Goal: Use online tool/utility: Use online tool/utility

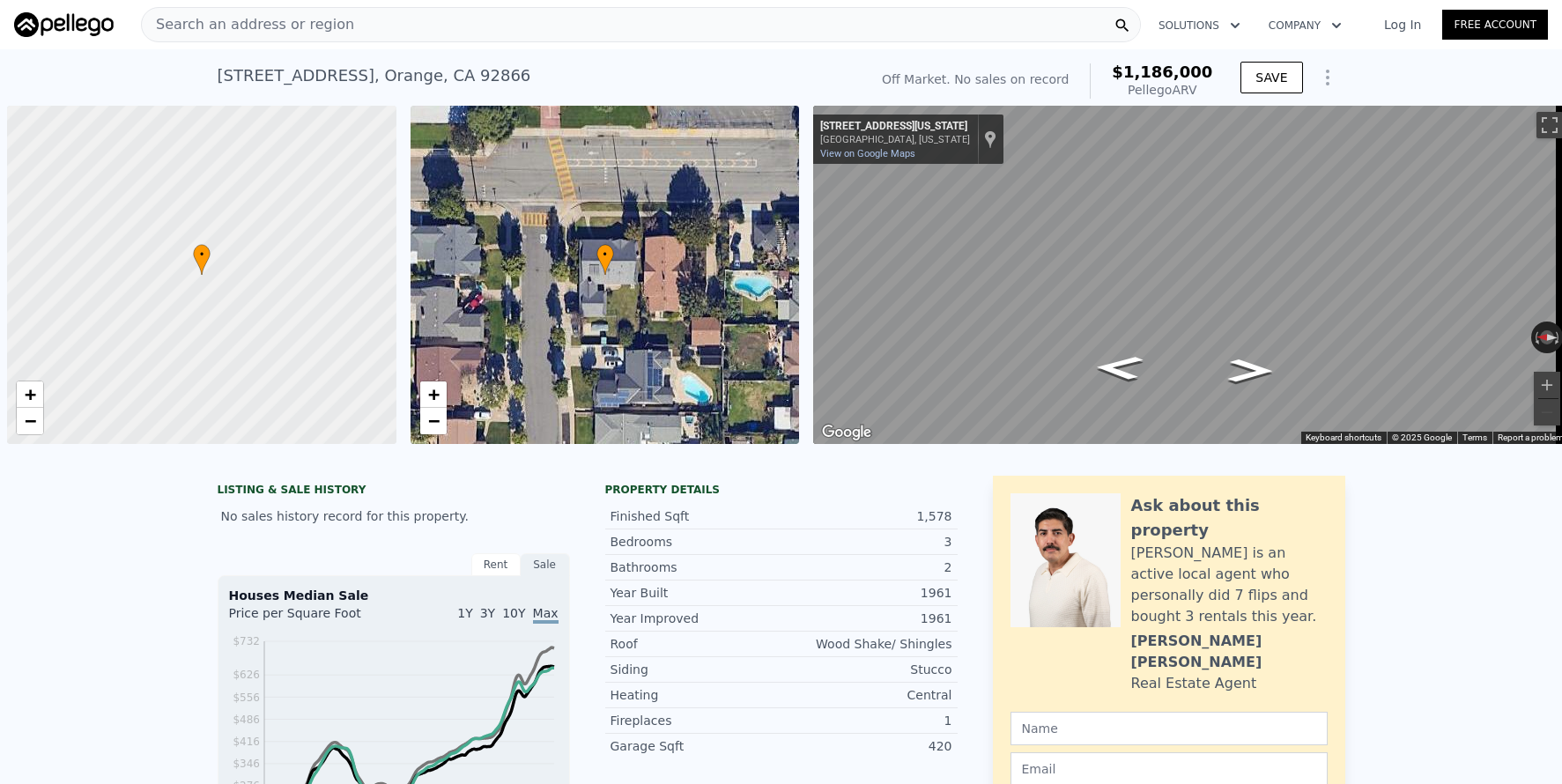
scroll to position [0, 7]
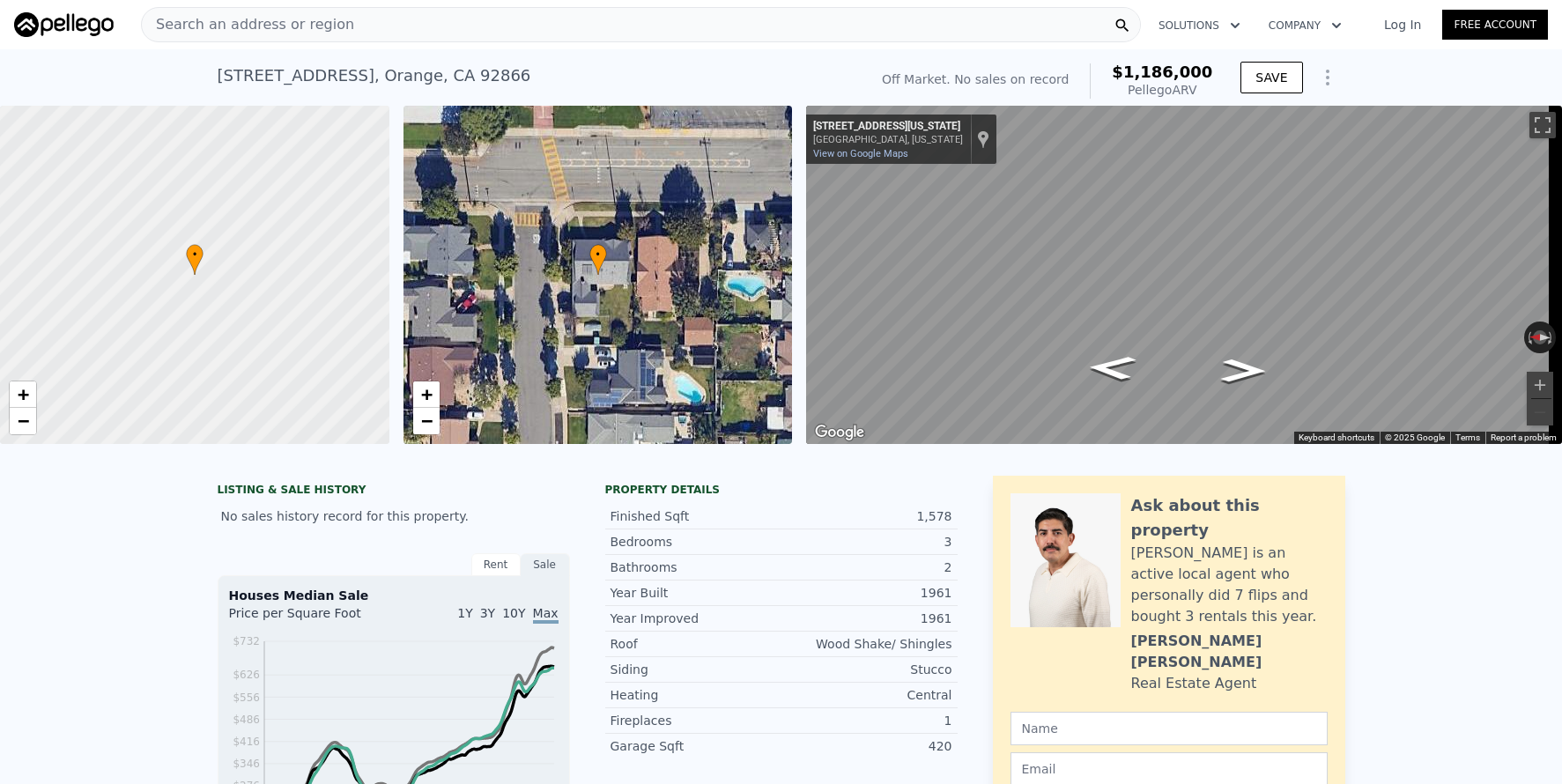
click at [323, 29] on span "Search an address or region" at bounding box center [248, 24] width 213 height 21
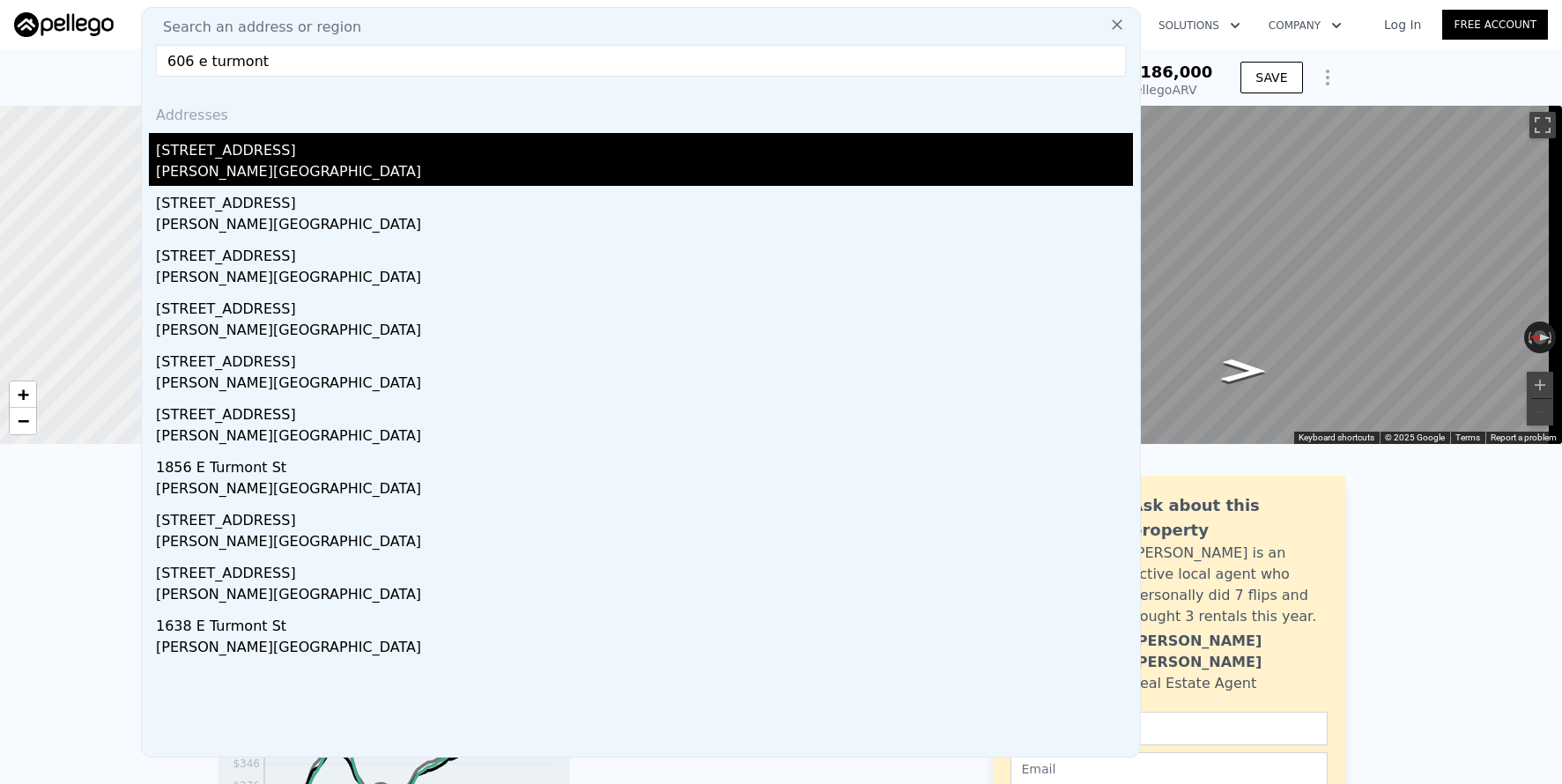
type input "606 e turmont"
click at [292, 143] on div "[STREET_ADDRESS]" at bounding box center [644, 147] width 977 height 28
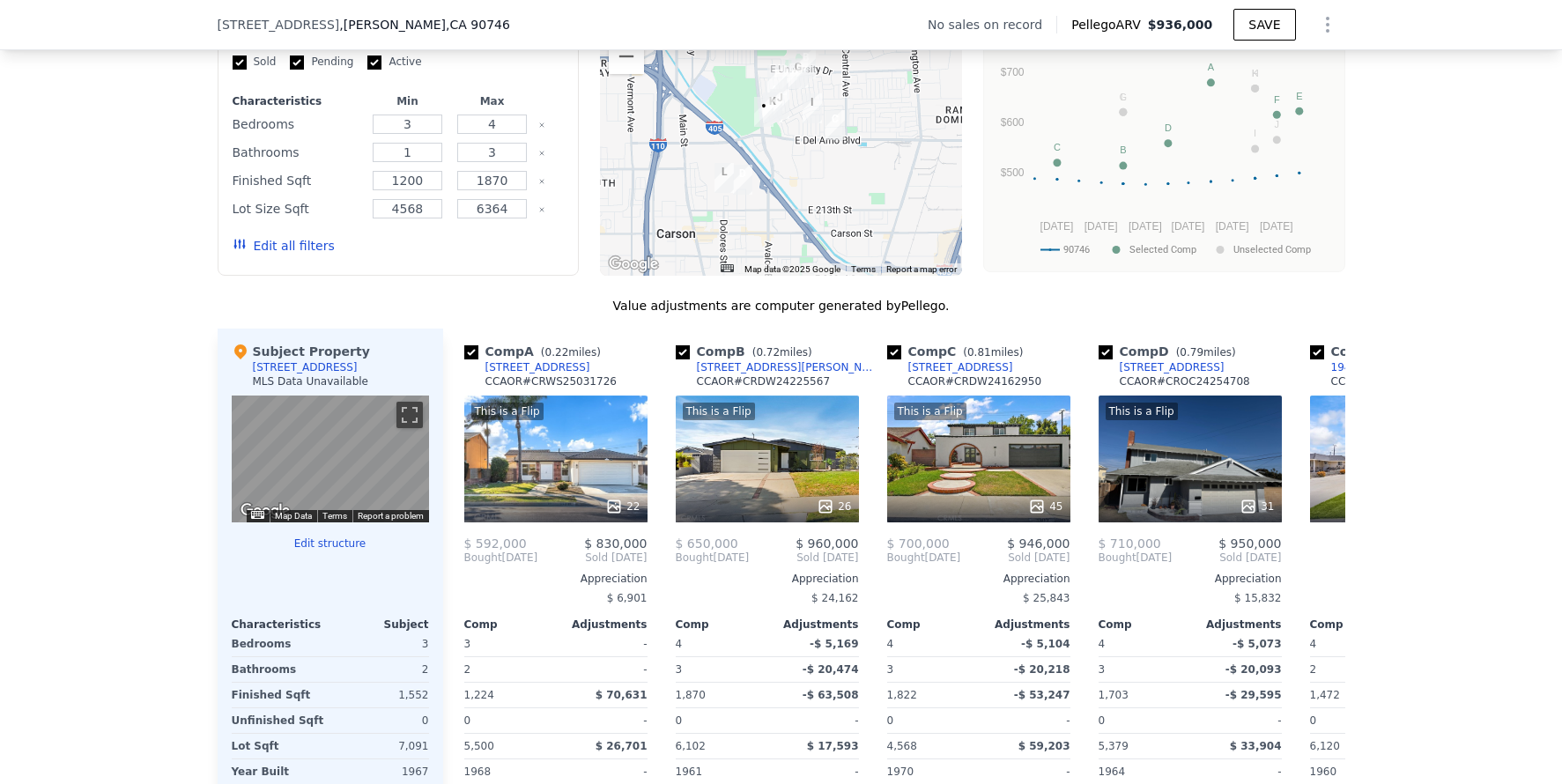
scroll to position [1399, 0]
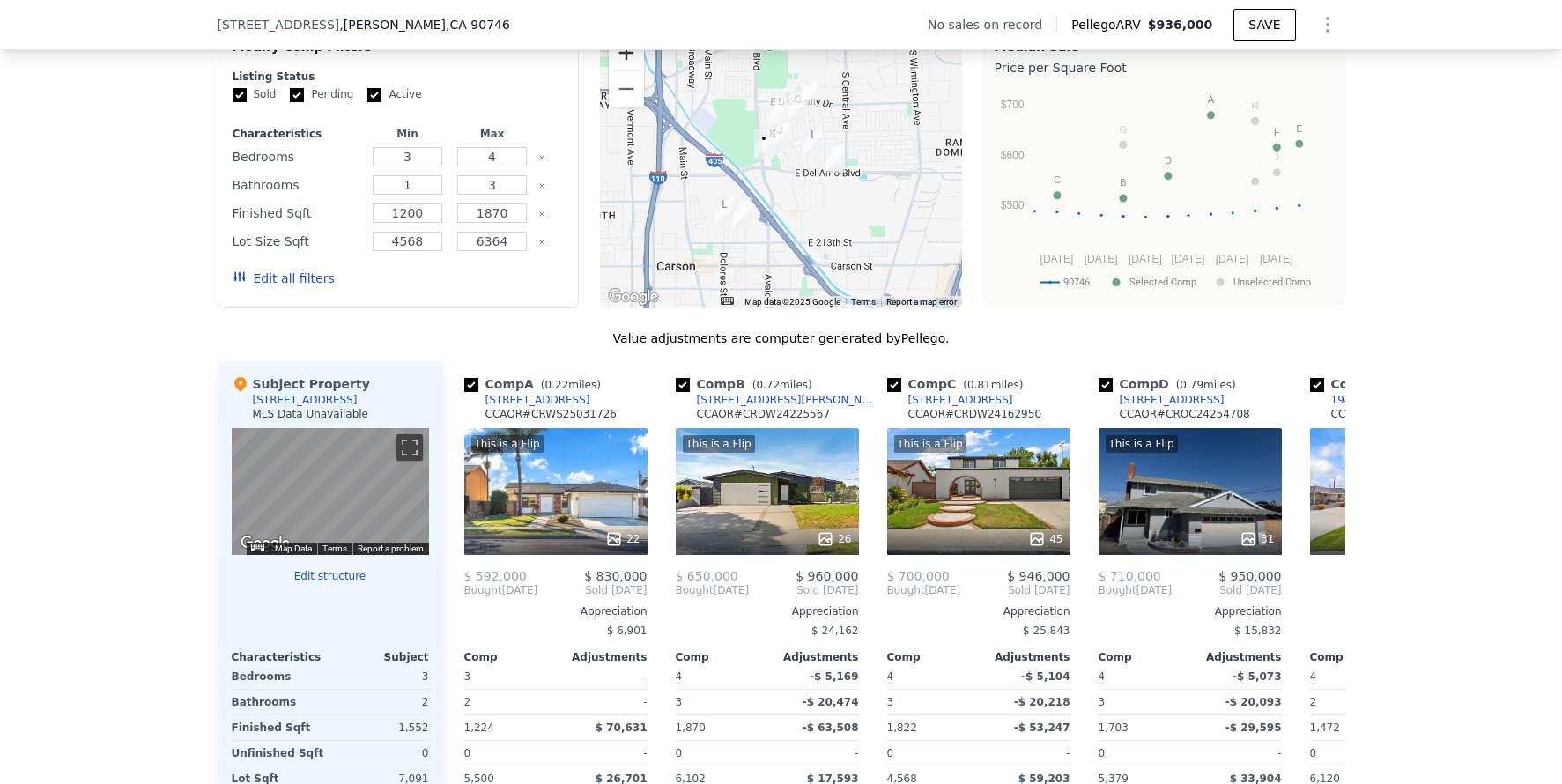
click at [609, 71] on button "Zoom in" at bounding box center [625, 52] width 35 height 35
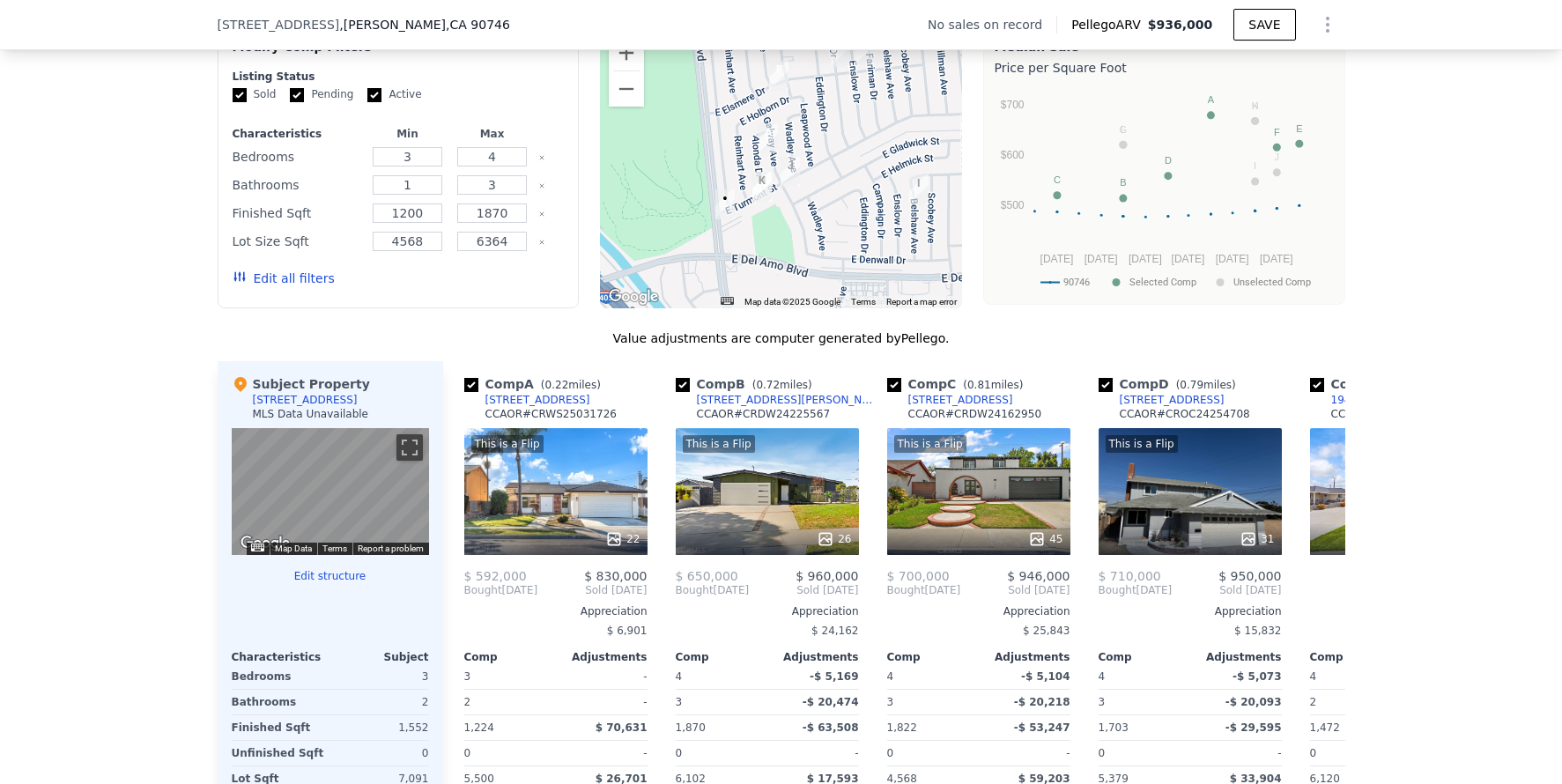
drag, startPoint x: 751, startPoint y: 195, endPoint x: 765, endPoint y: 287, distance: 93.1
click at [765, 287] on div at bounding box center [781, 167] width 362 height 282
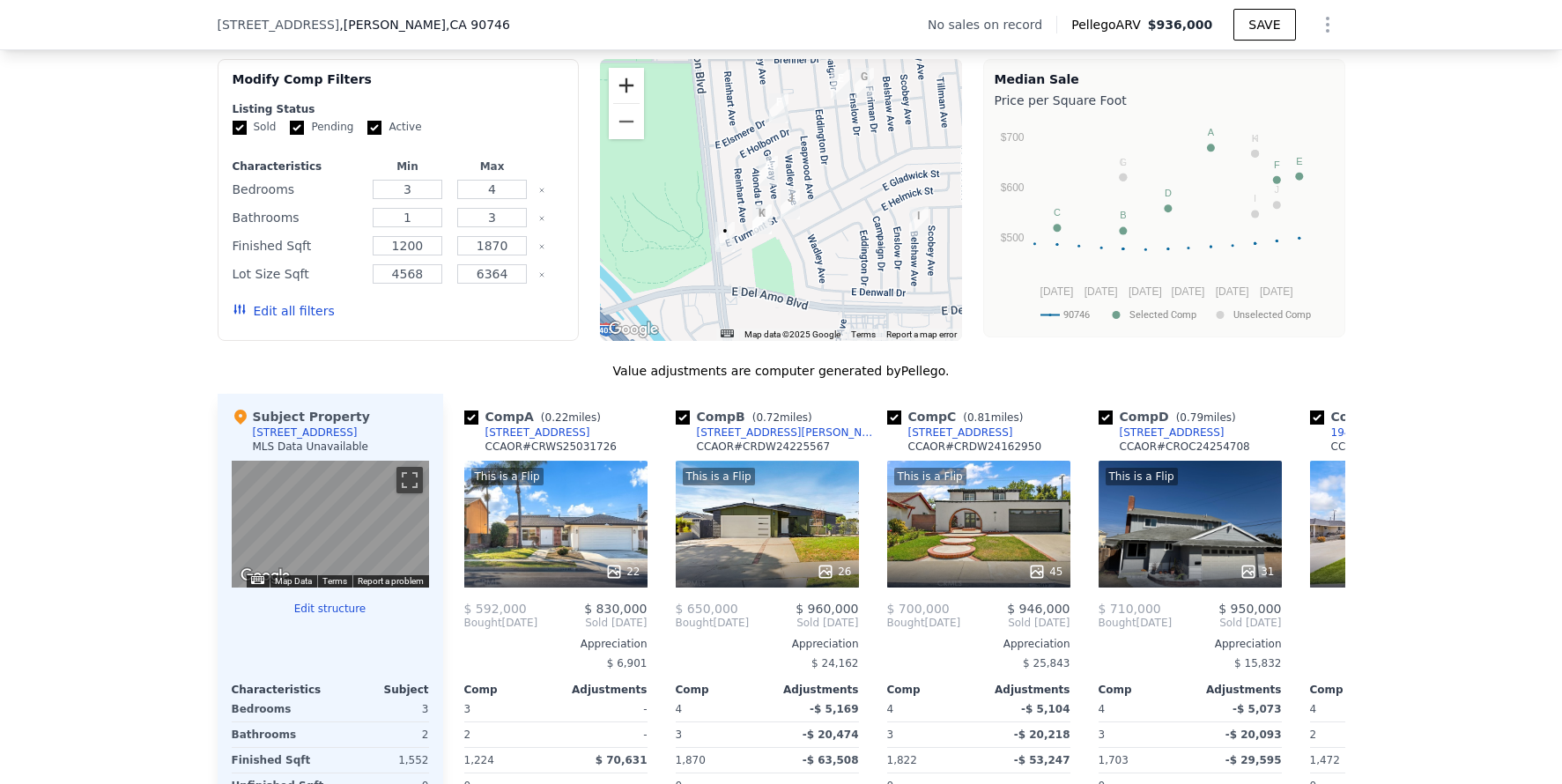
click at [620, 99] on button "Zoom in" at bounding box center [625, 85] width 35 height 35
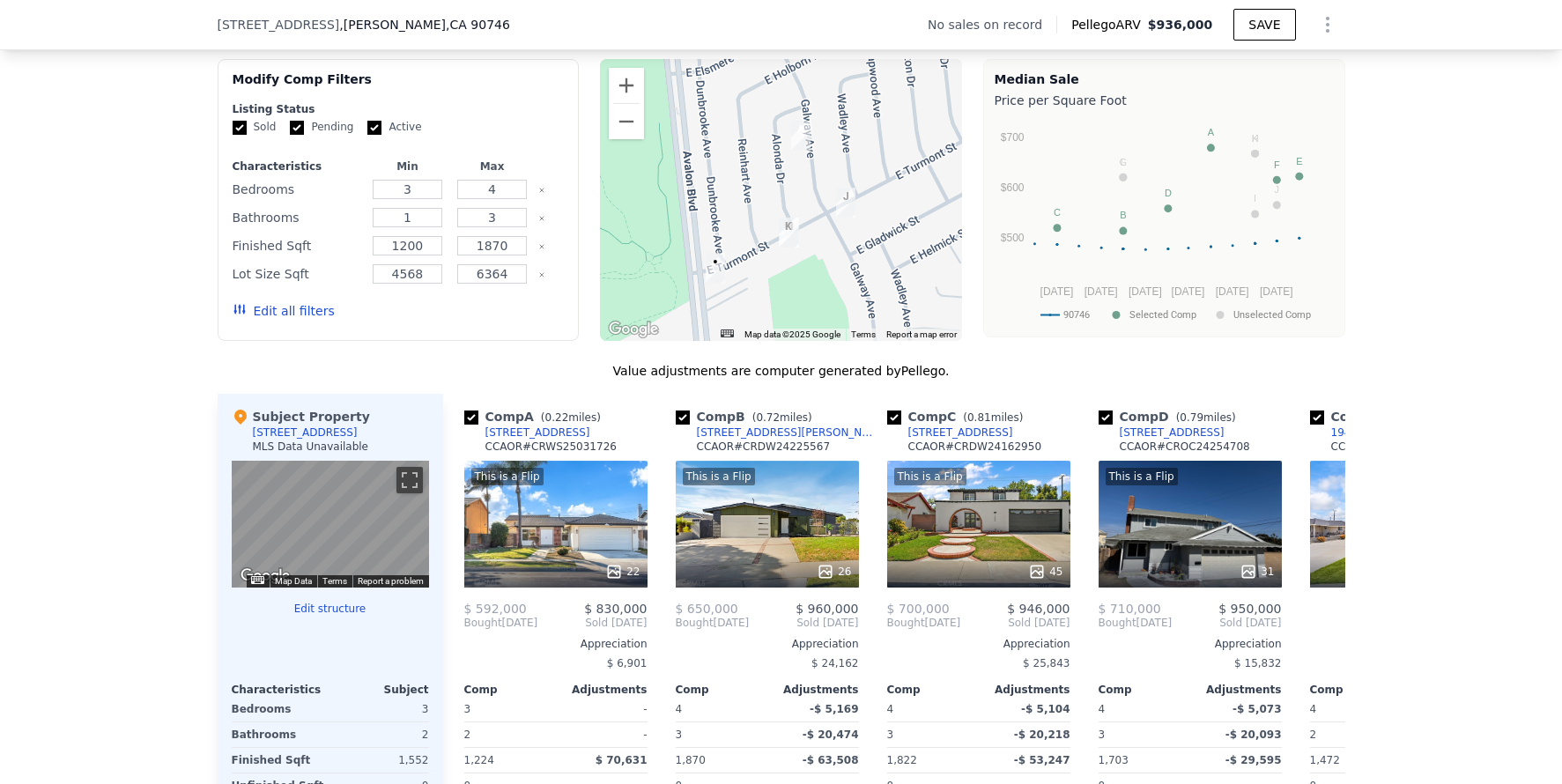
drag, startPoint x: 692, startPoint y: 223, endPoint x: 739, endPoint y: 204, distance: 50.7
click at [739, 204] on div at bounding box center [781, 200] width 362 height 282
click at [627, 103] on button "Zoom in" at bounding box center [625, 85] width 35 height 35
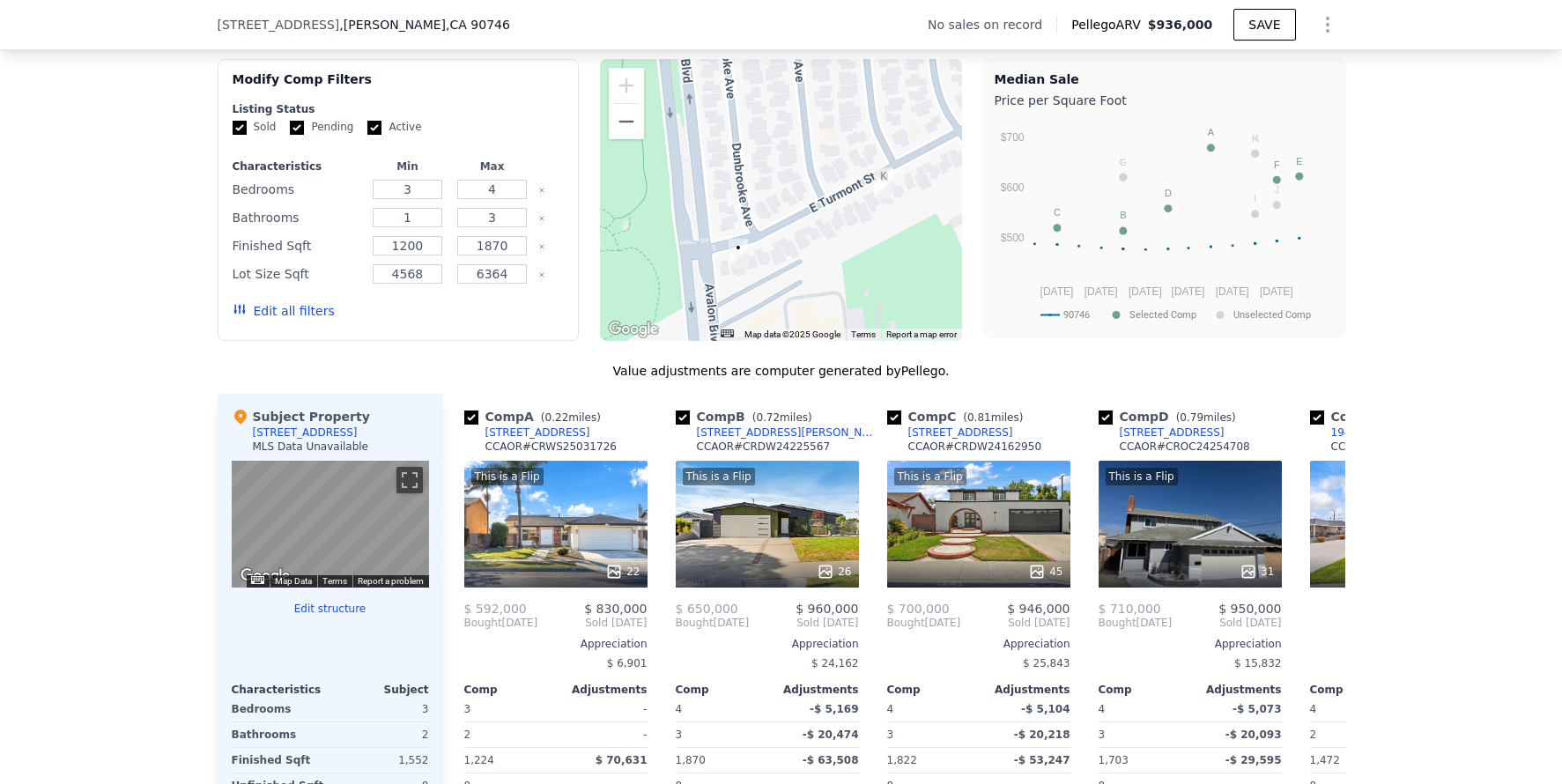
drag, startPoint x: 691, startPoint y: 227, endPoint x: 788, endPoint y: 124, distance: 141.5
click at [788, 124] on div at bounding box center [781, 200] width 362 height 282
click at [1326, 634] on icon at bounding box center [1324, 622] width 35 height 35
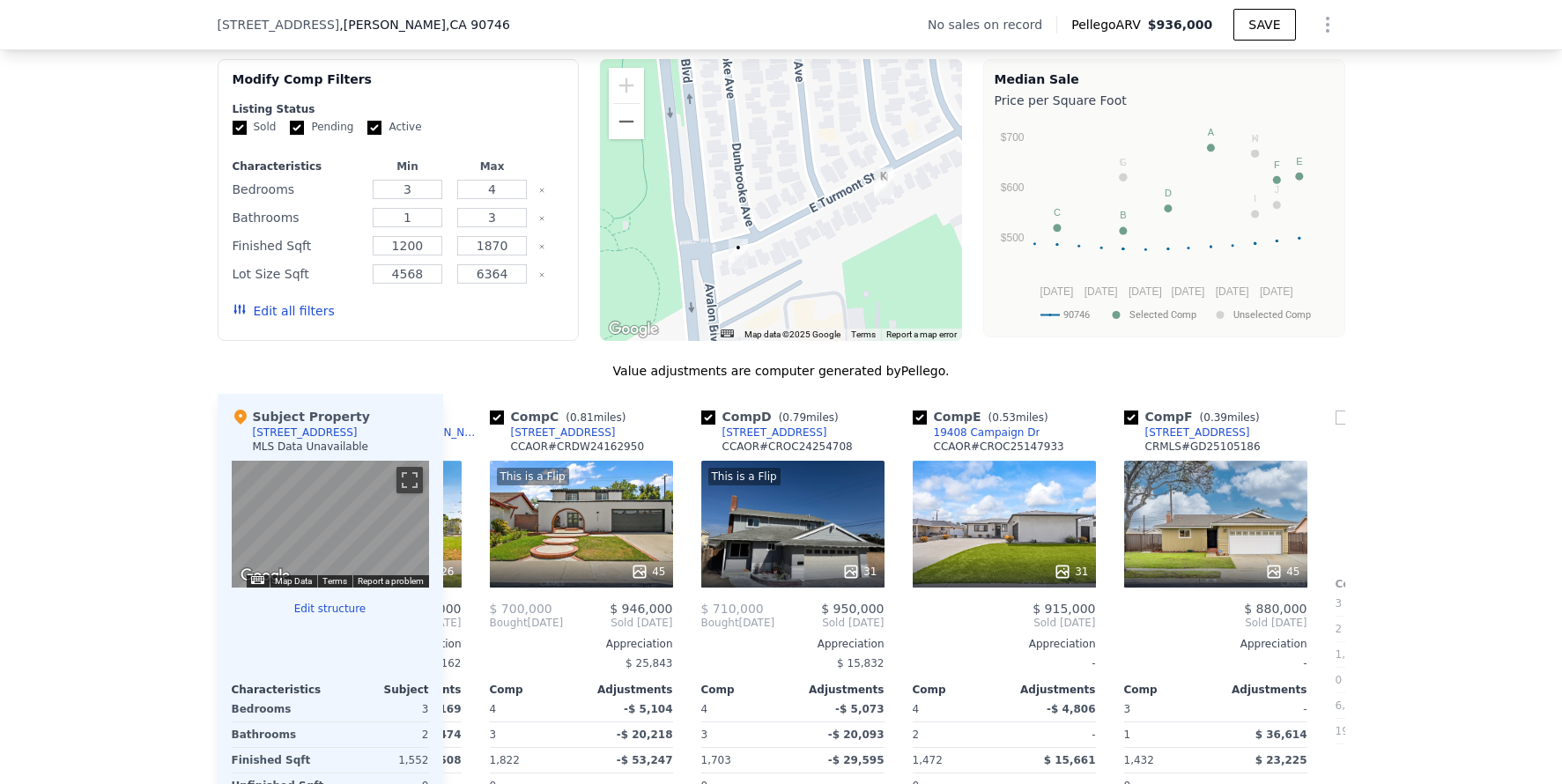
scroll to position [0, 423]
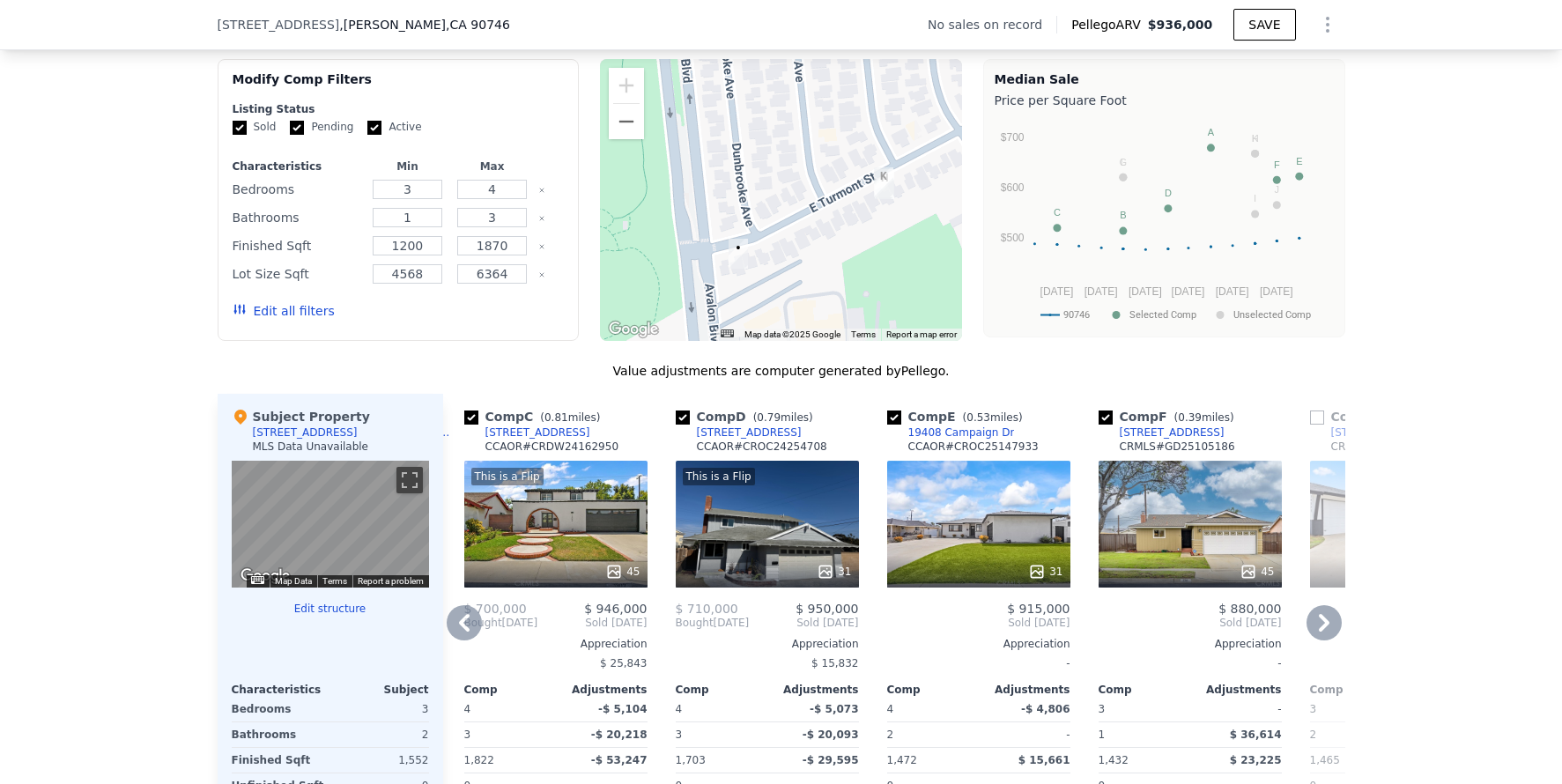
click at [1319, 632] on icon at bounding box center [1324, 622] width 10 height 18
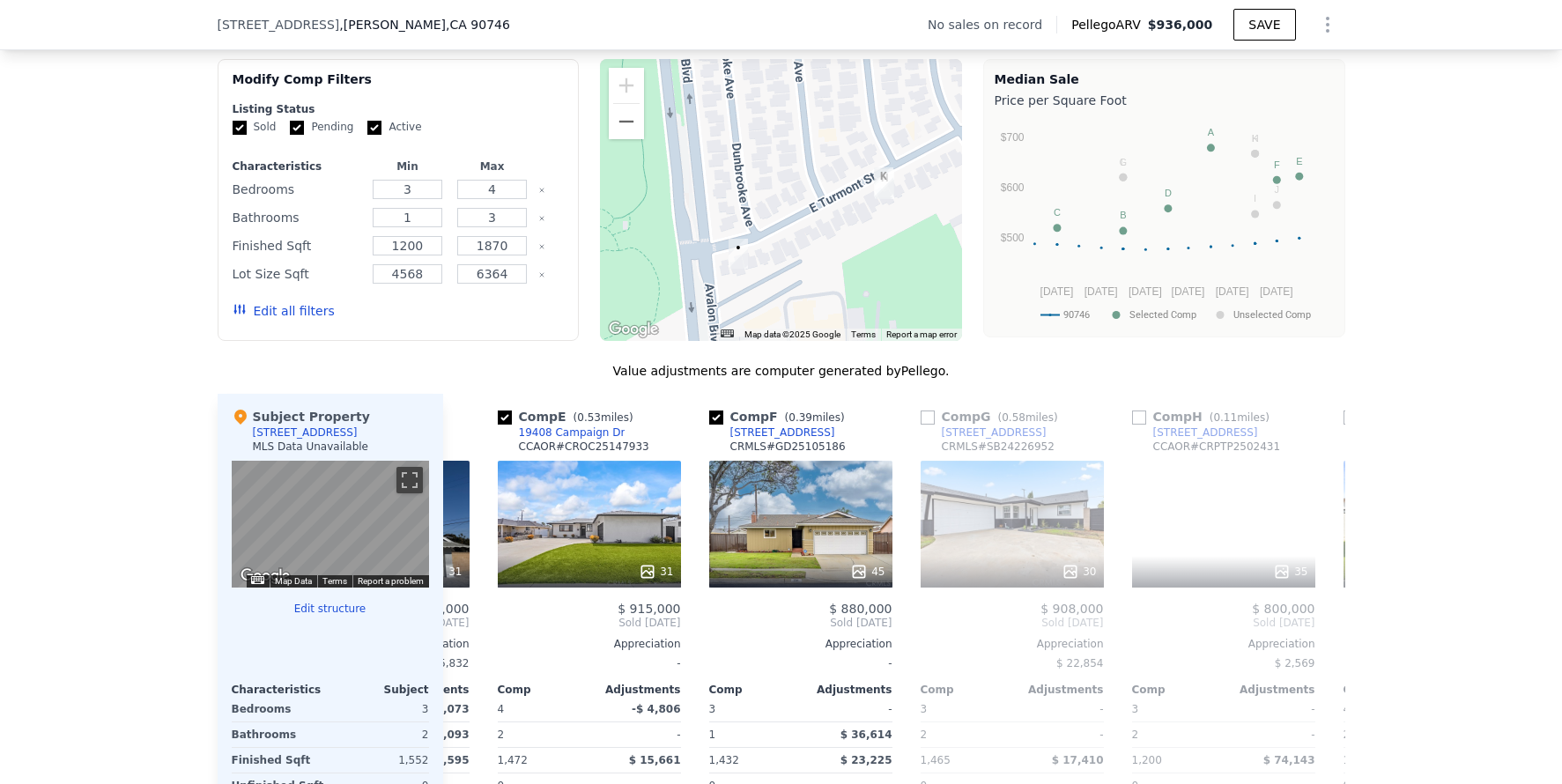
scroll to position [0, 846]
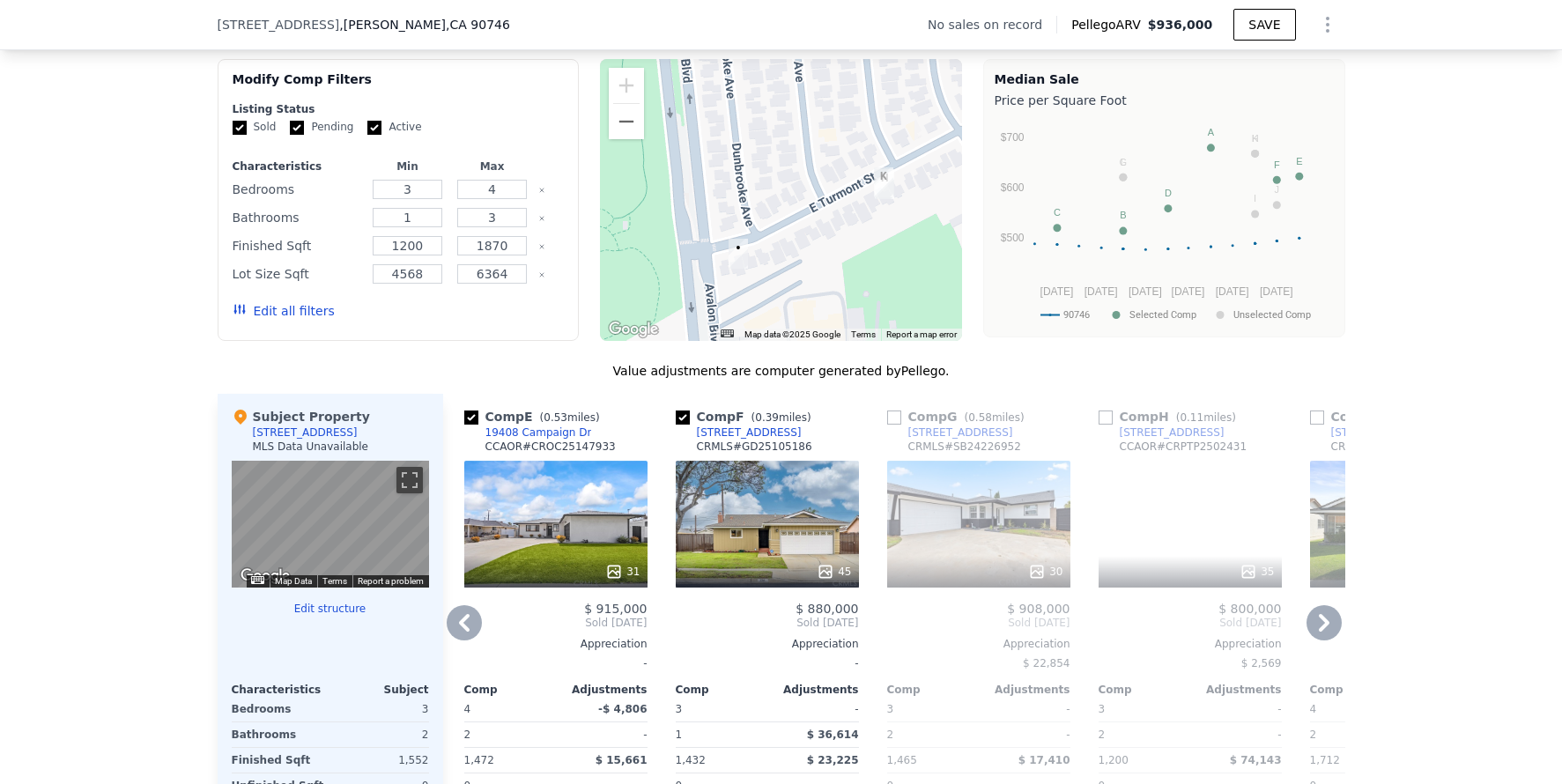
click at [1319, 632] on icon at bounding box center [1324, 622] width 10 height 18
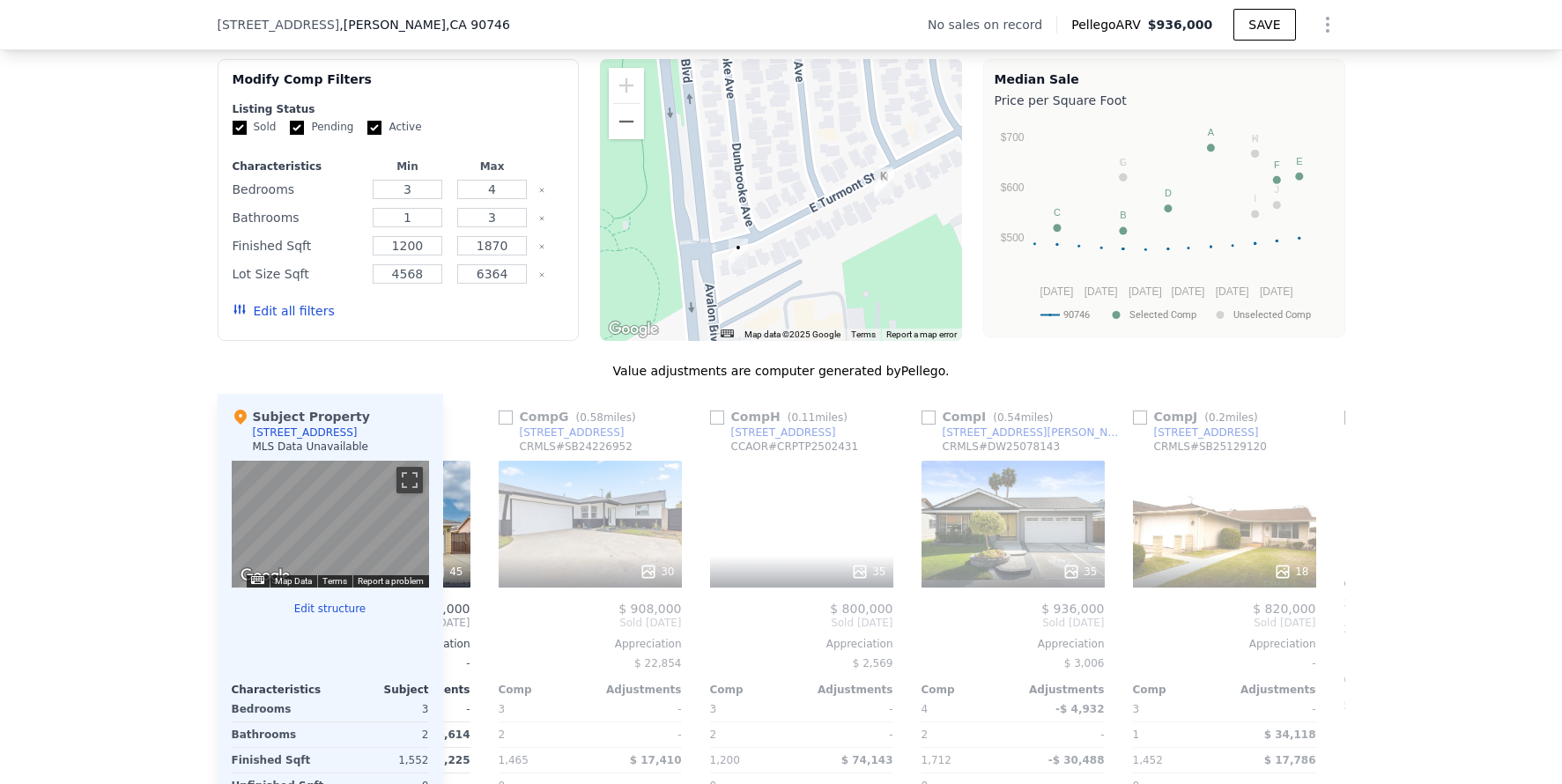
scroll to position [0, 1269]
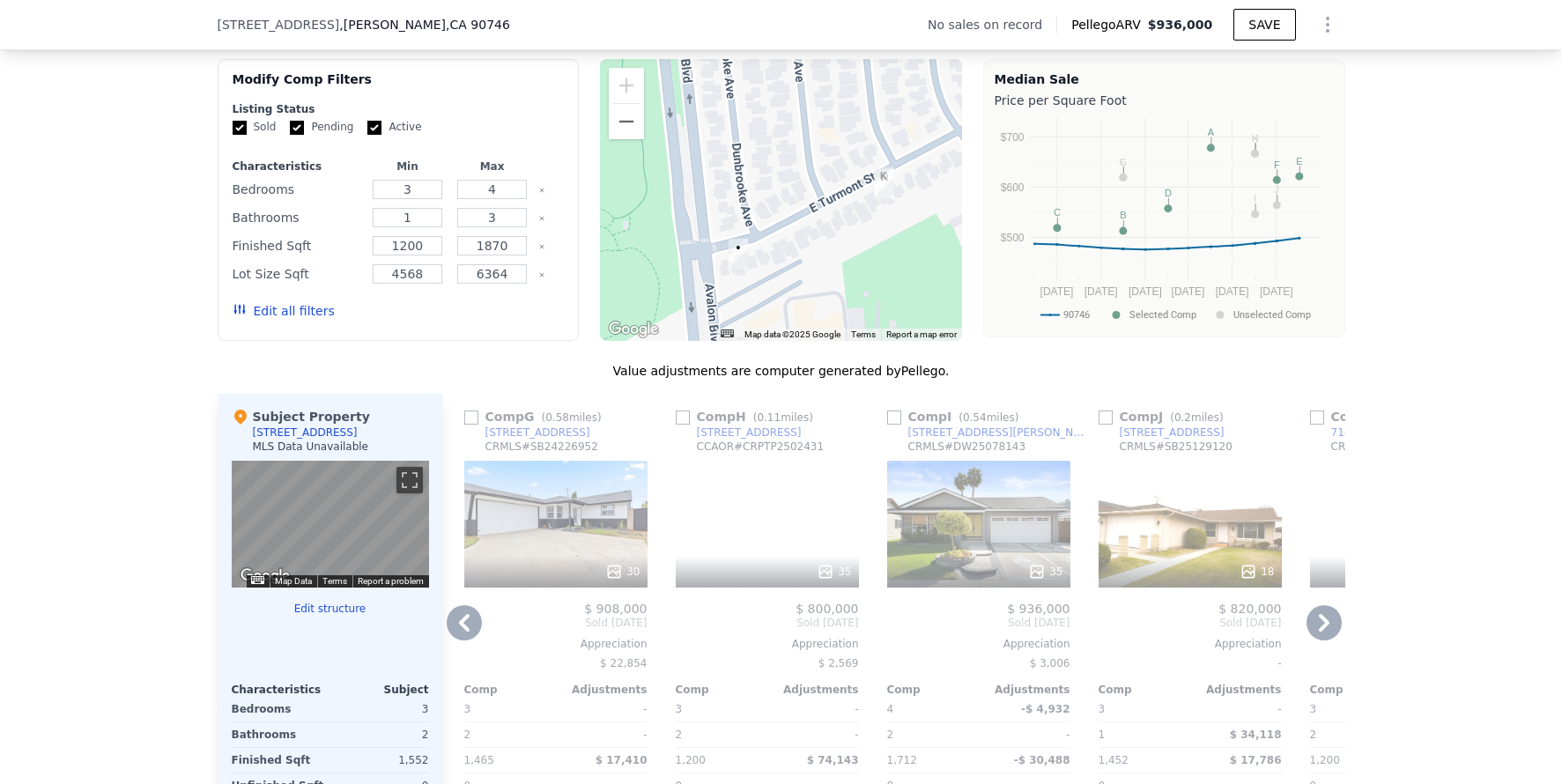
click at [1319, 632] on icon at bounding box center [1324, 622] width 10 height 18
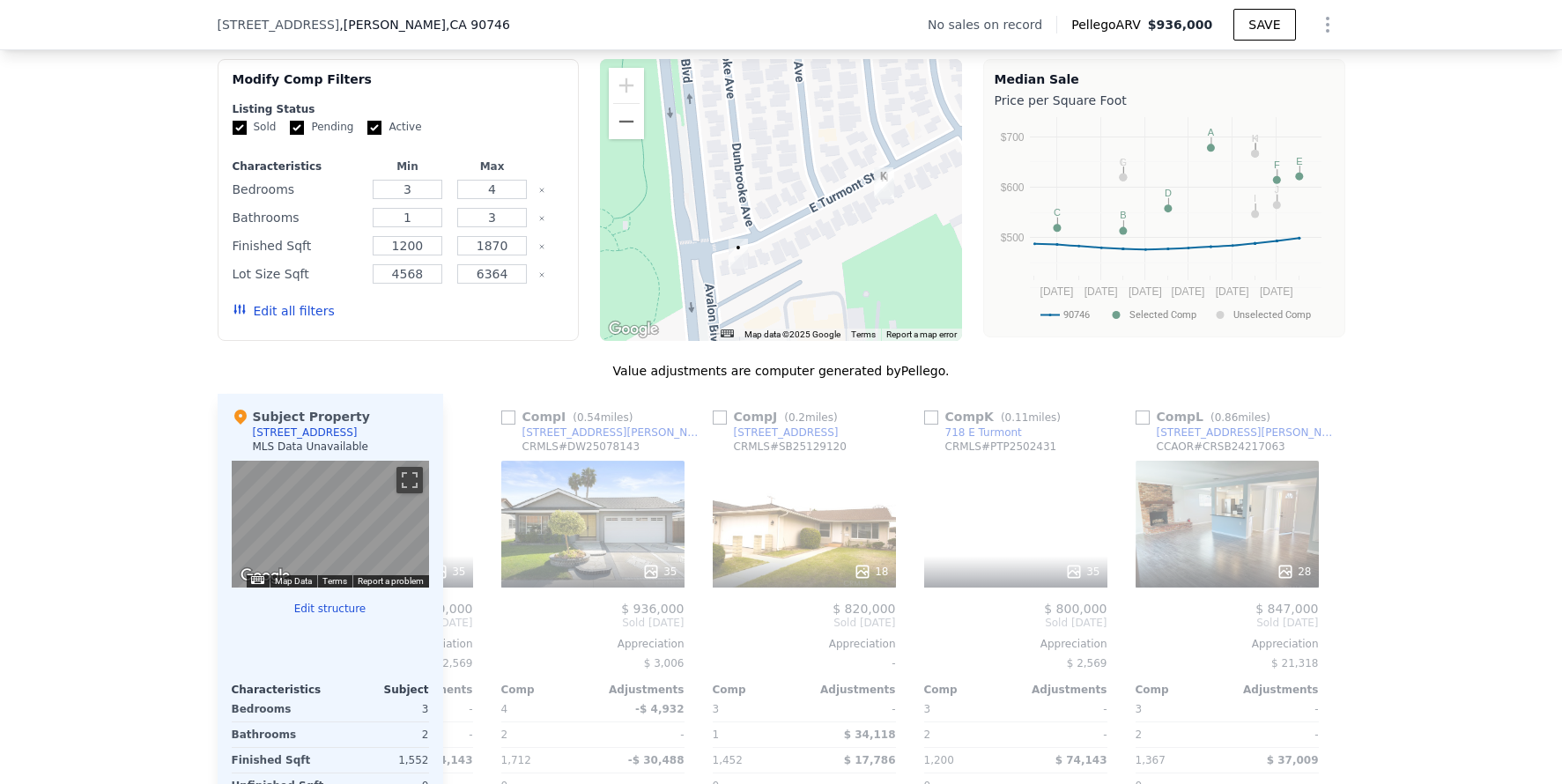
scroll to position [0, 1678]
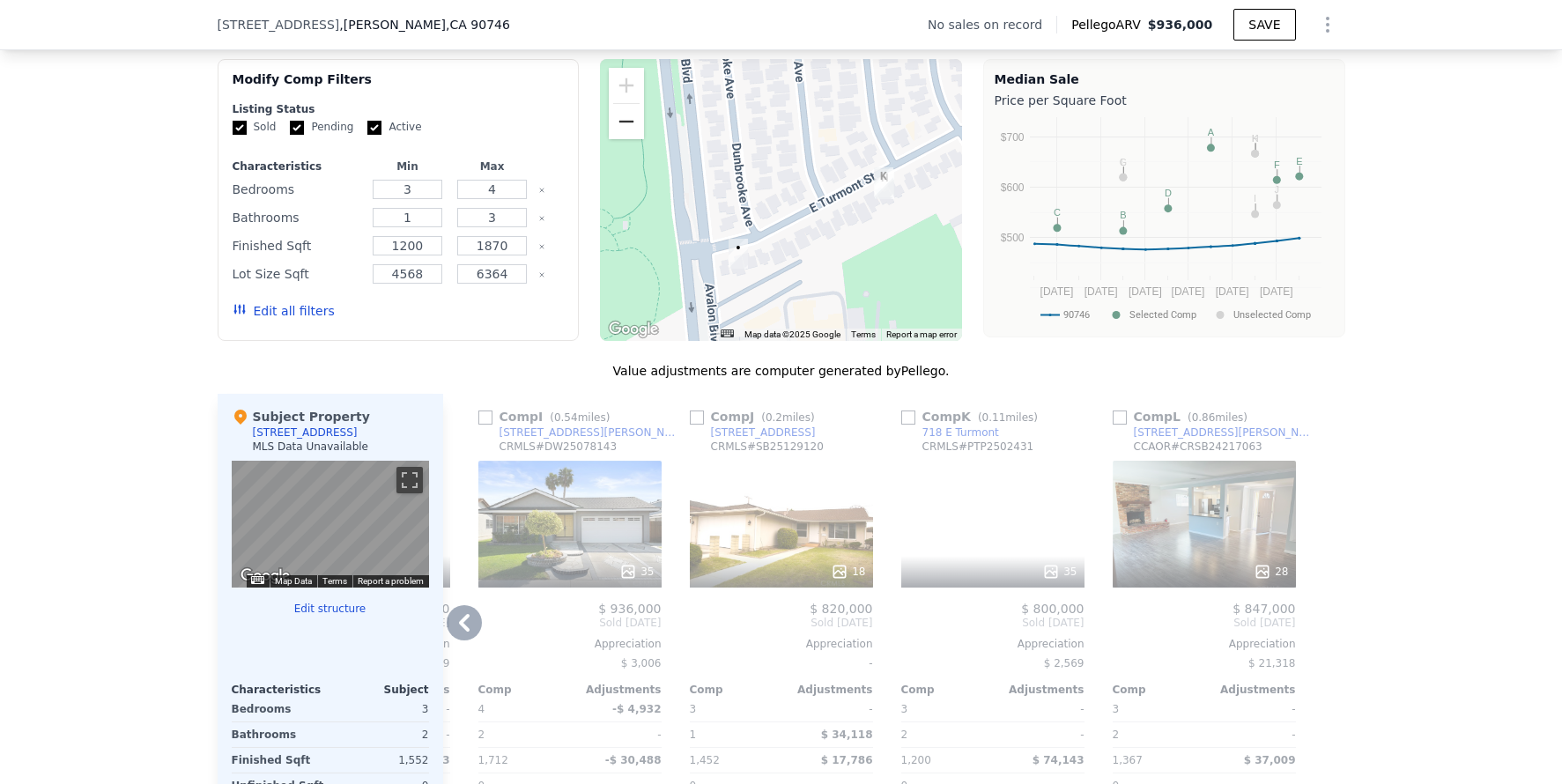
click at [623, 139] on button "Zoom out" at bounding box center [625, 121] width 35 height 35
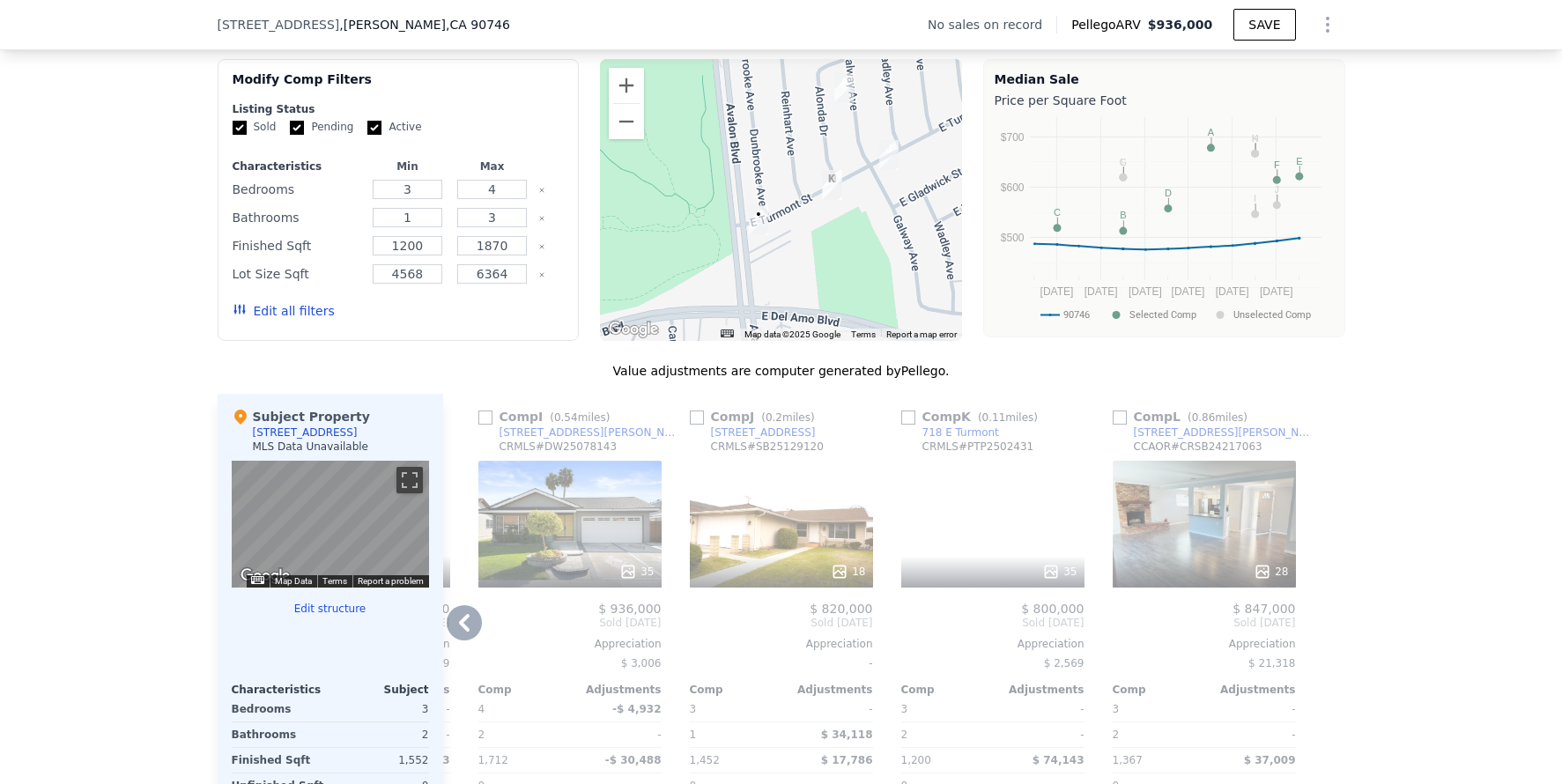
click at [768, 521] on div "18" at bounding box center [781, 524] width 183 height 127
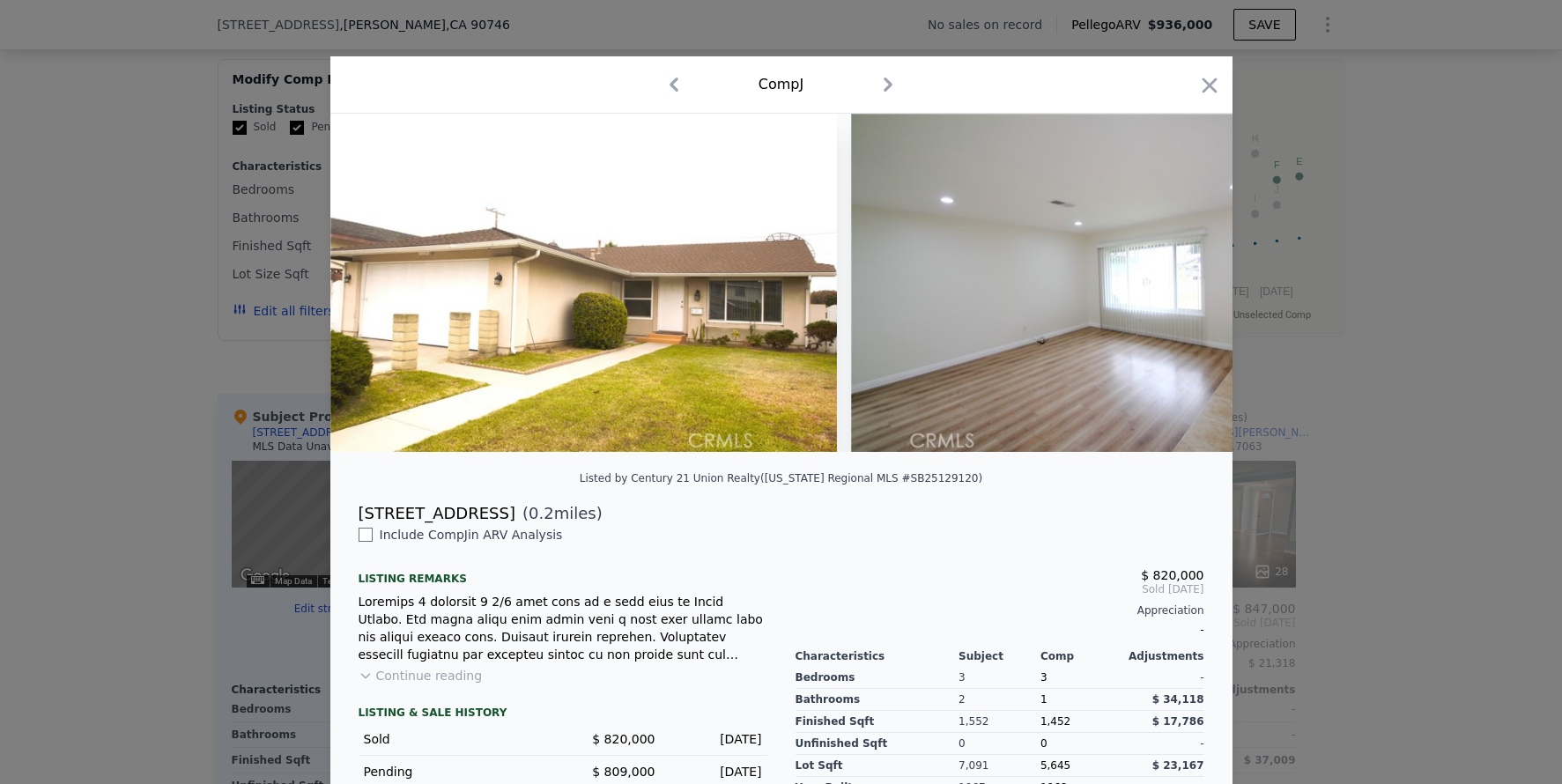
click at [1335, 493] on div at bounding box center [781, 392] width 1562 height 784
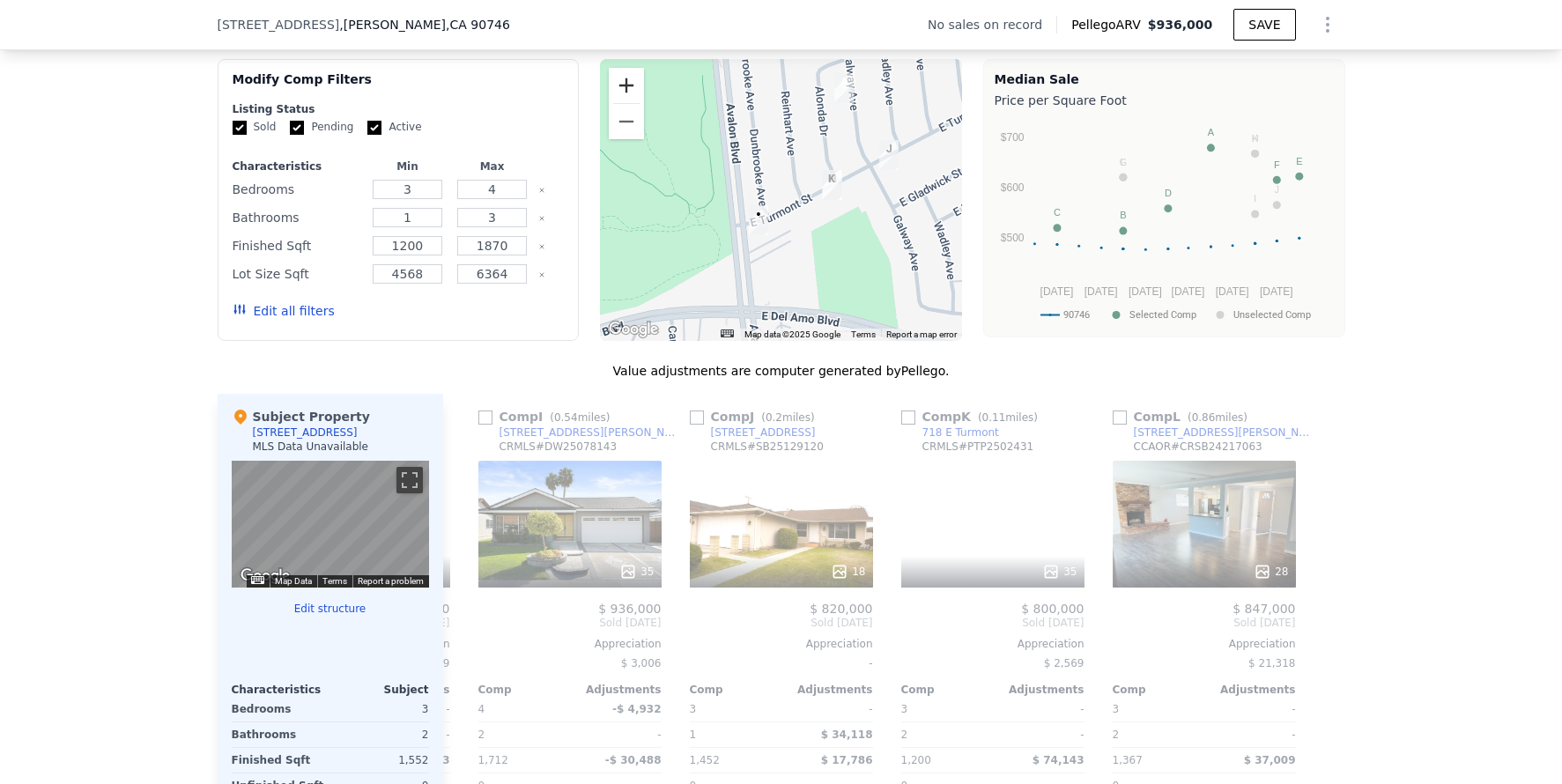
click at [623, 98] on button "Zoom in" at bounding box center [625, 85] width 35 height 35
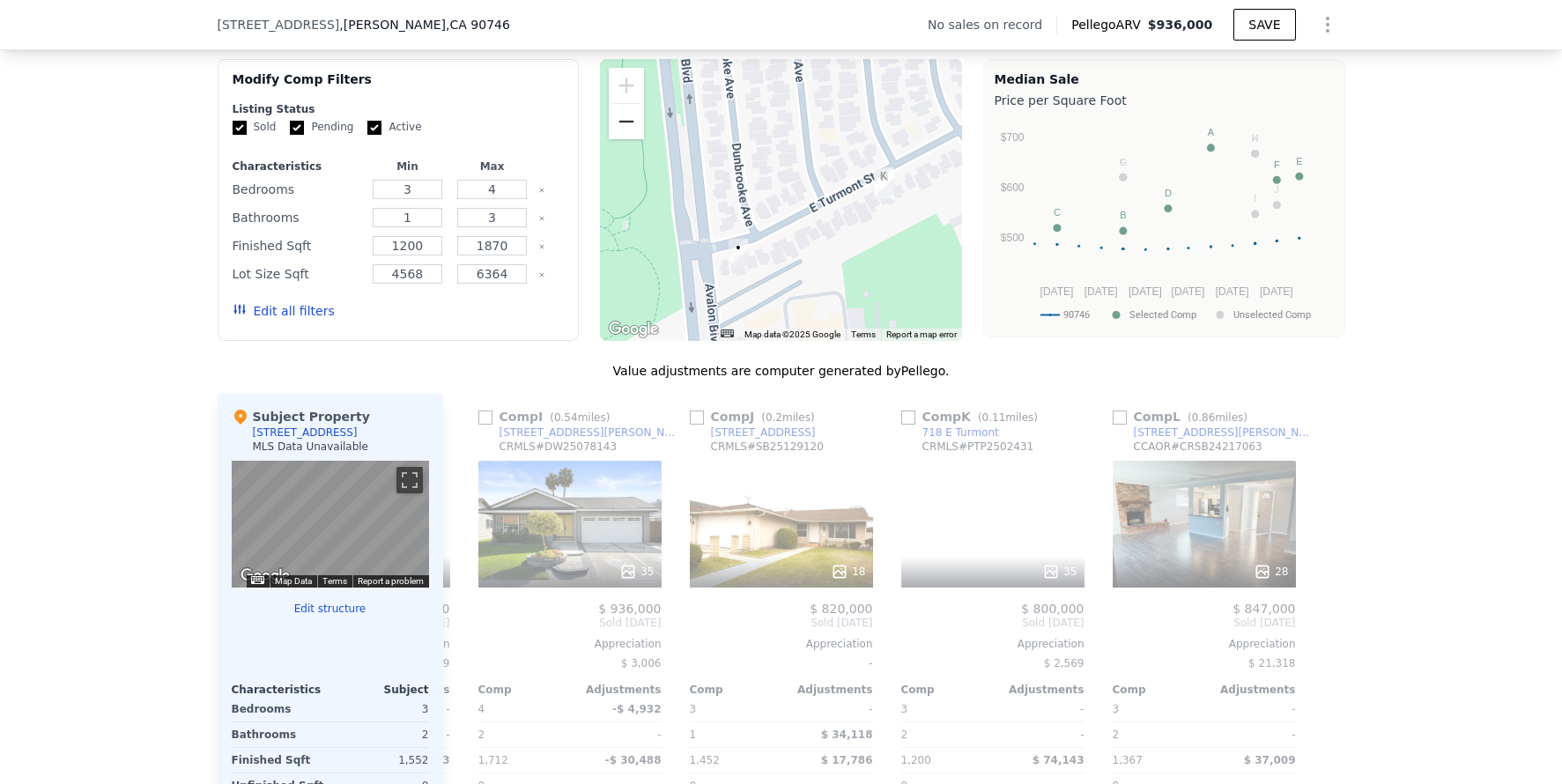
click at [621, 131] on button "Zoom out" at bounding box center [625, 121] width 35 height 35
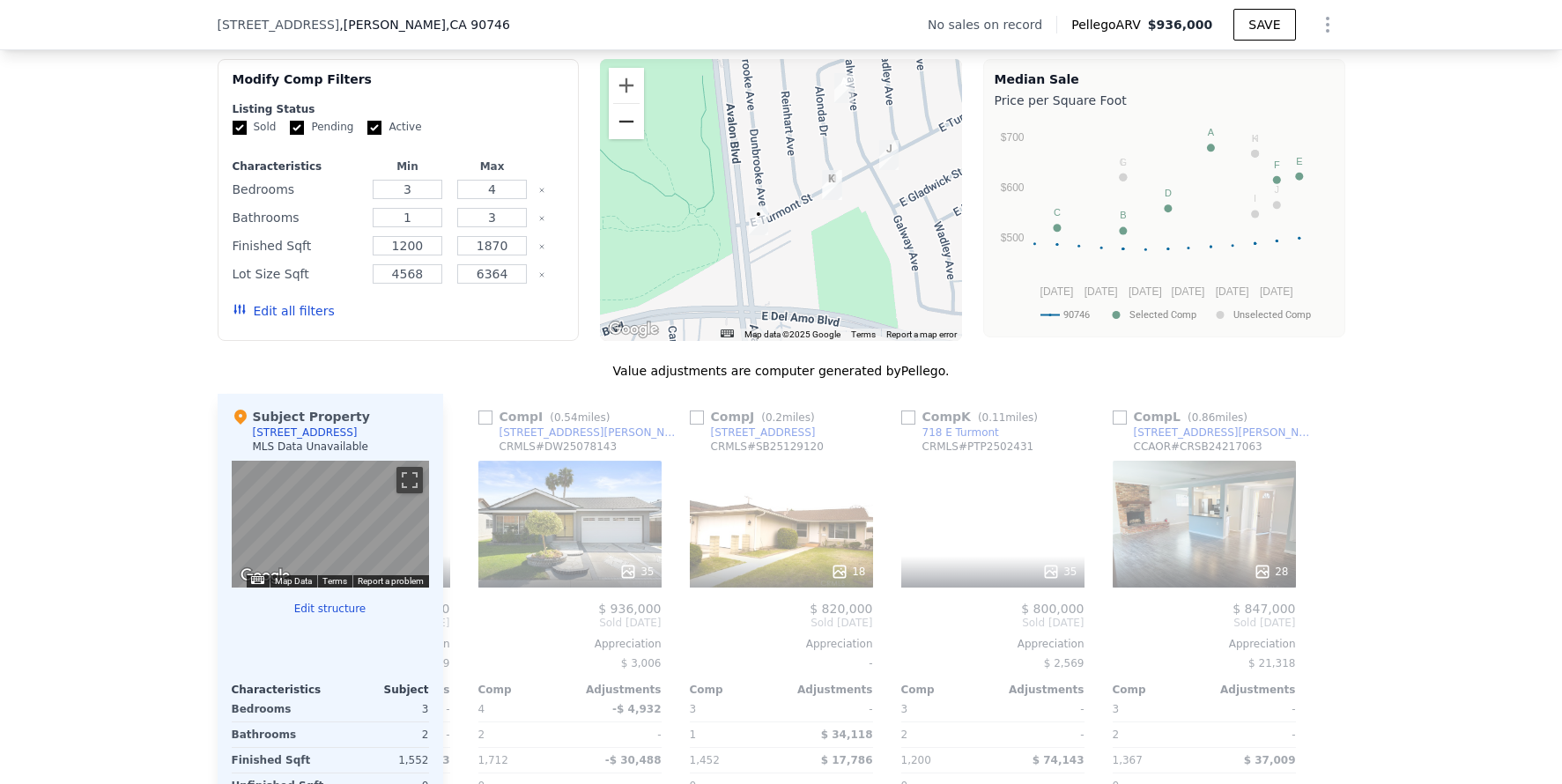
click at [621, 131] on button "Zoom out" at bounding box center [625, 121] width 35 height 35
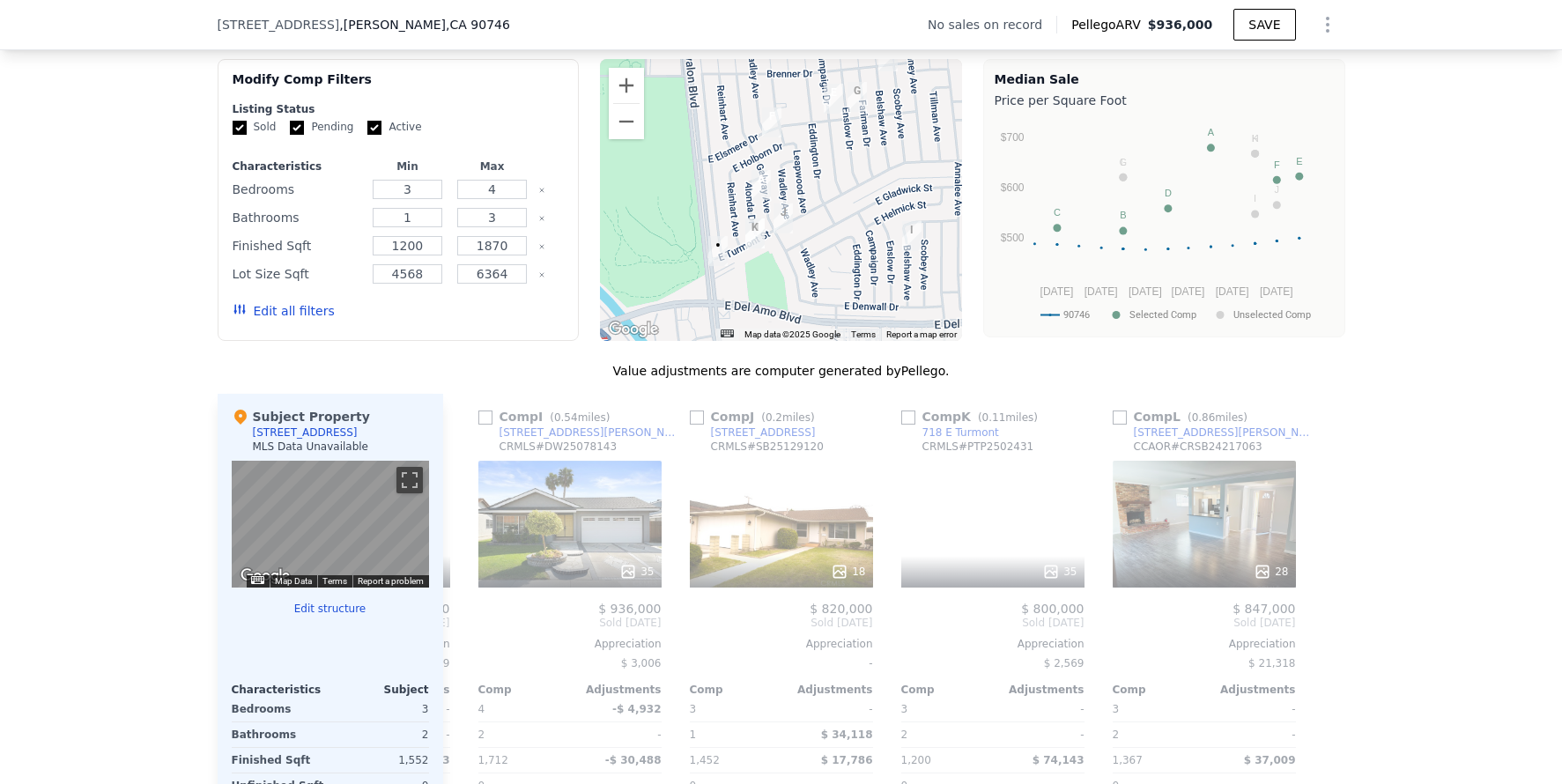
drag, startPoint x: 865, startPoint y: 165, endPoint x: 813, endPoint y: 214, distance: 71.4
click at [813, 214] on div at bounding box center [781, 200] width 362 height 282
click at [459, 632] on icon at bounding box center [464, 622] width 10 height 18
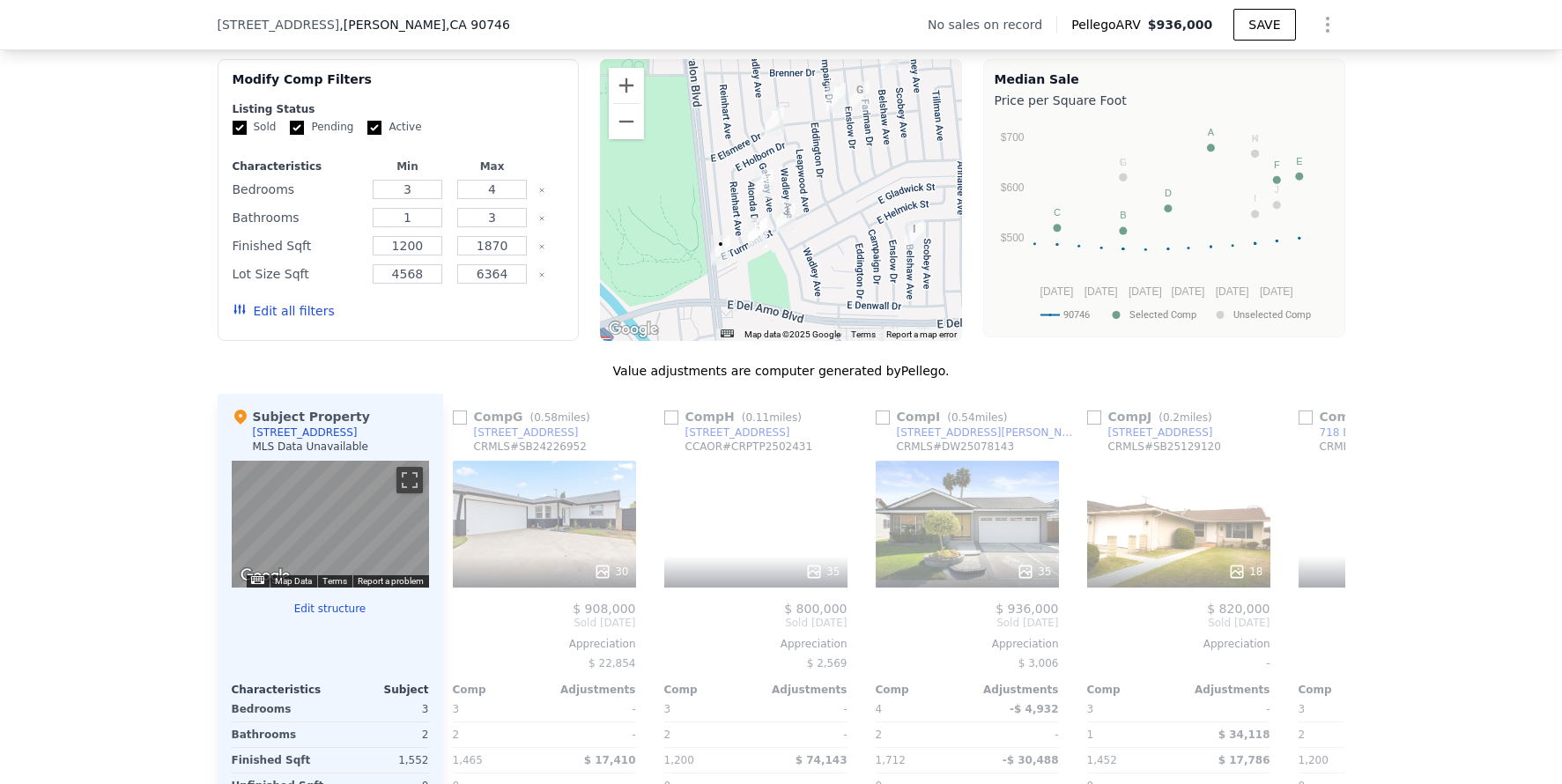
scroll to position [0, 1254]
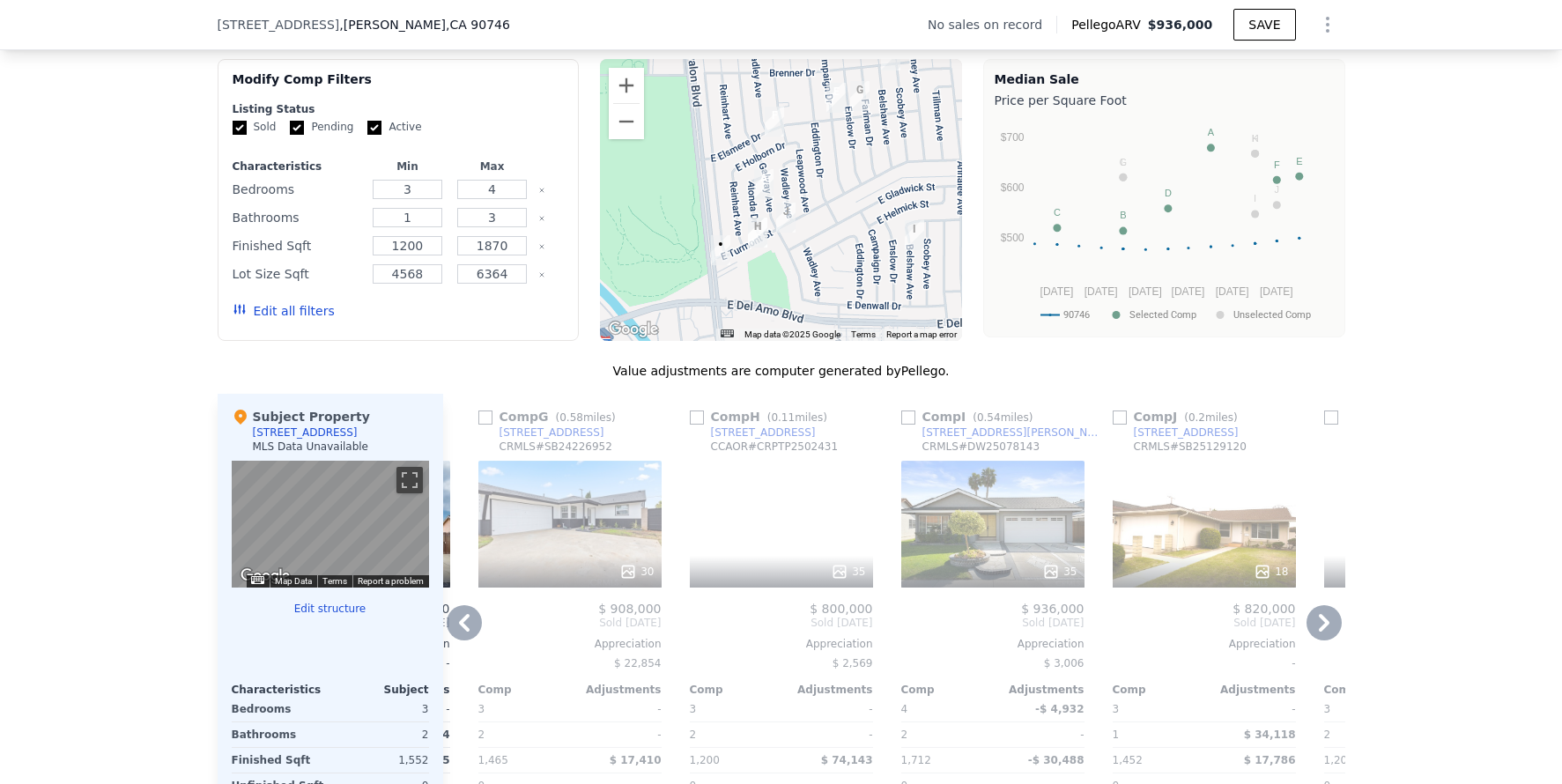
click at [463, 640] on icon at bounding box center [464, 622] width 35 height 35
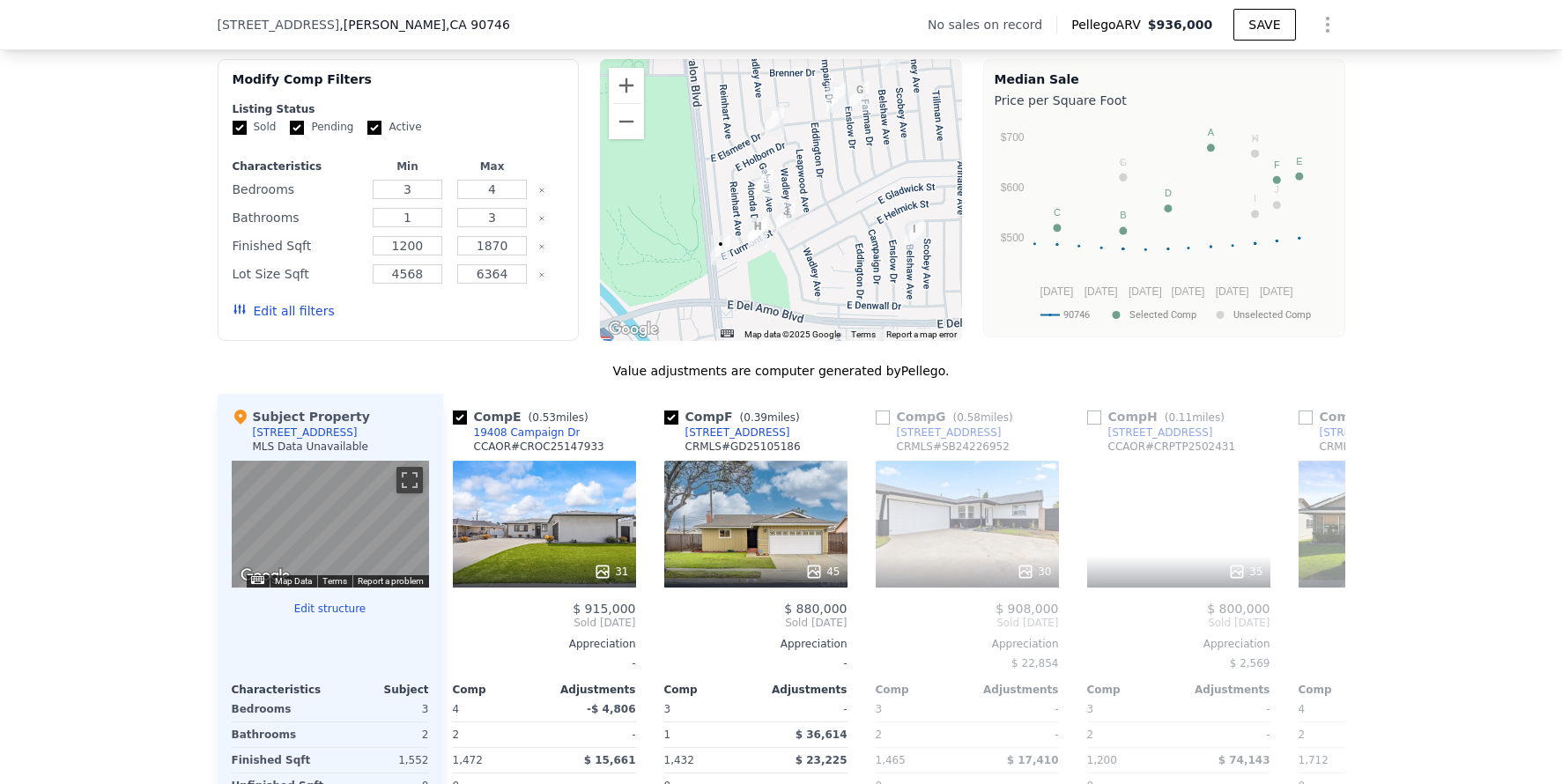
scroll to position [0, 832]
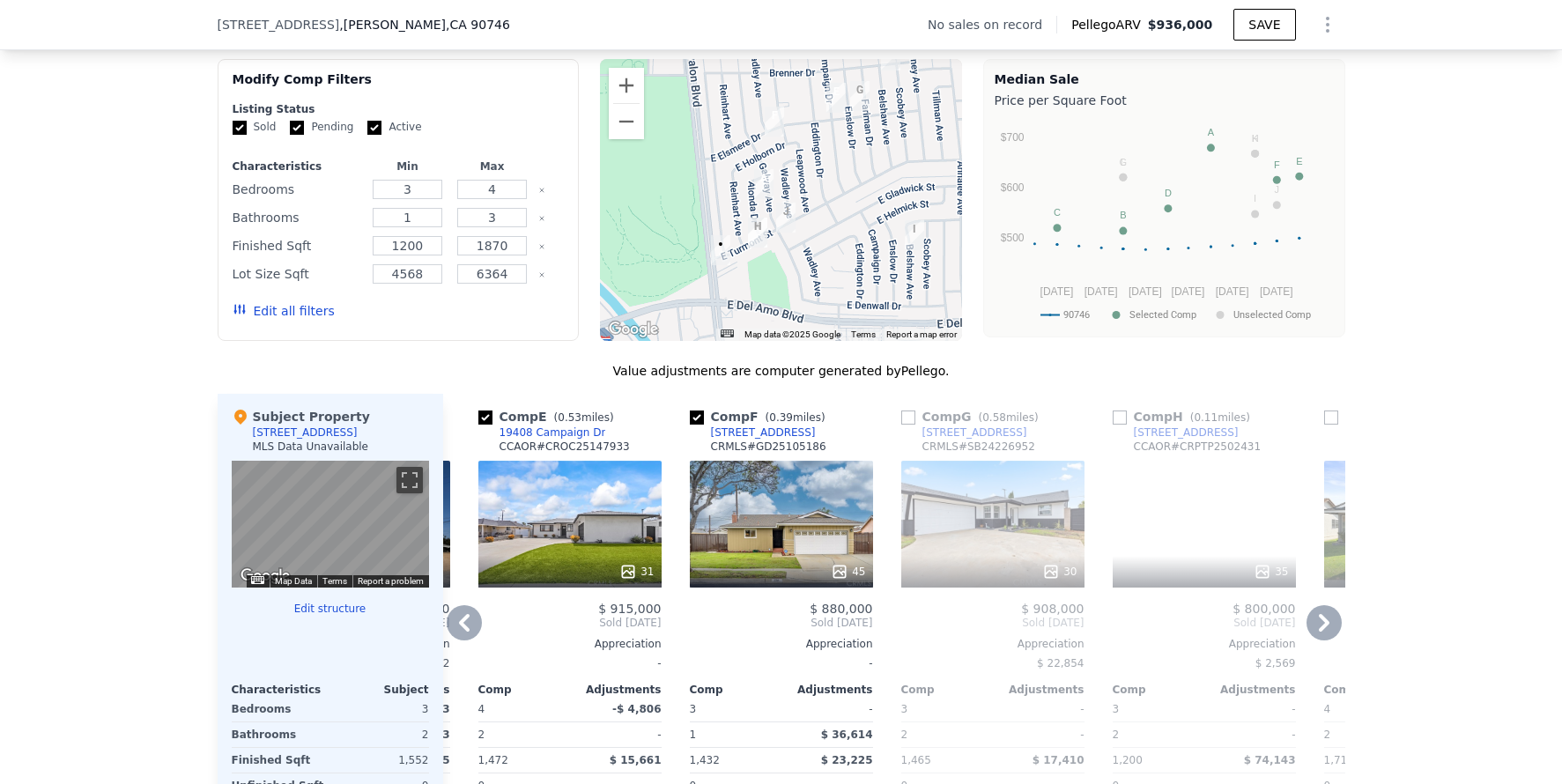
click at [462, 639] on icon at bounding box center [464, 622] width 35 height 35
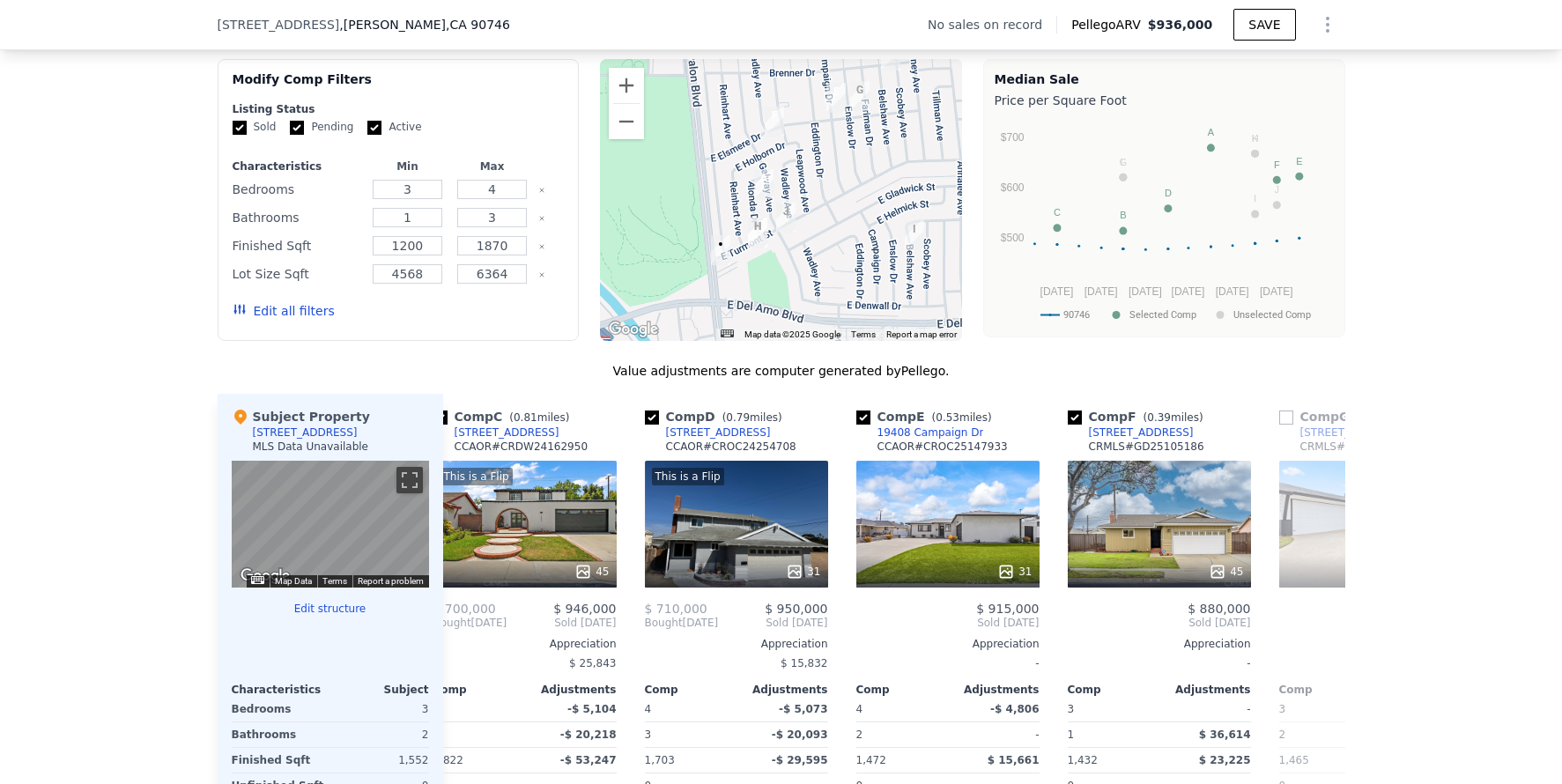
scroll to position [0, 409]
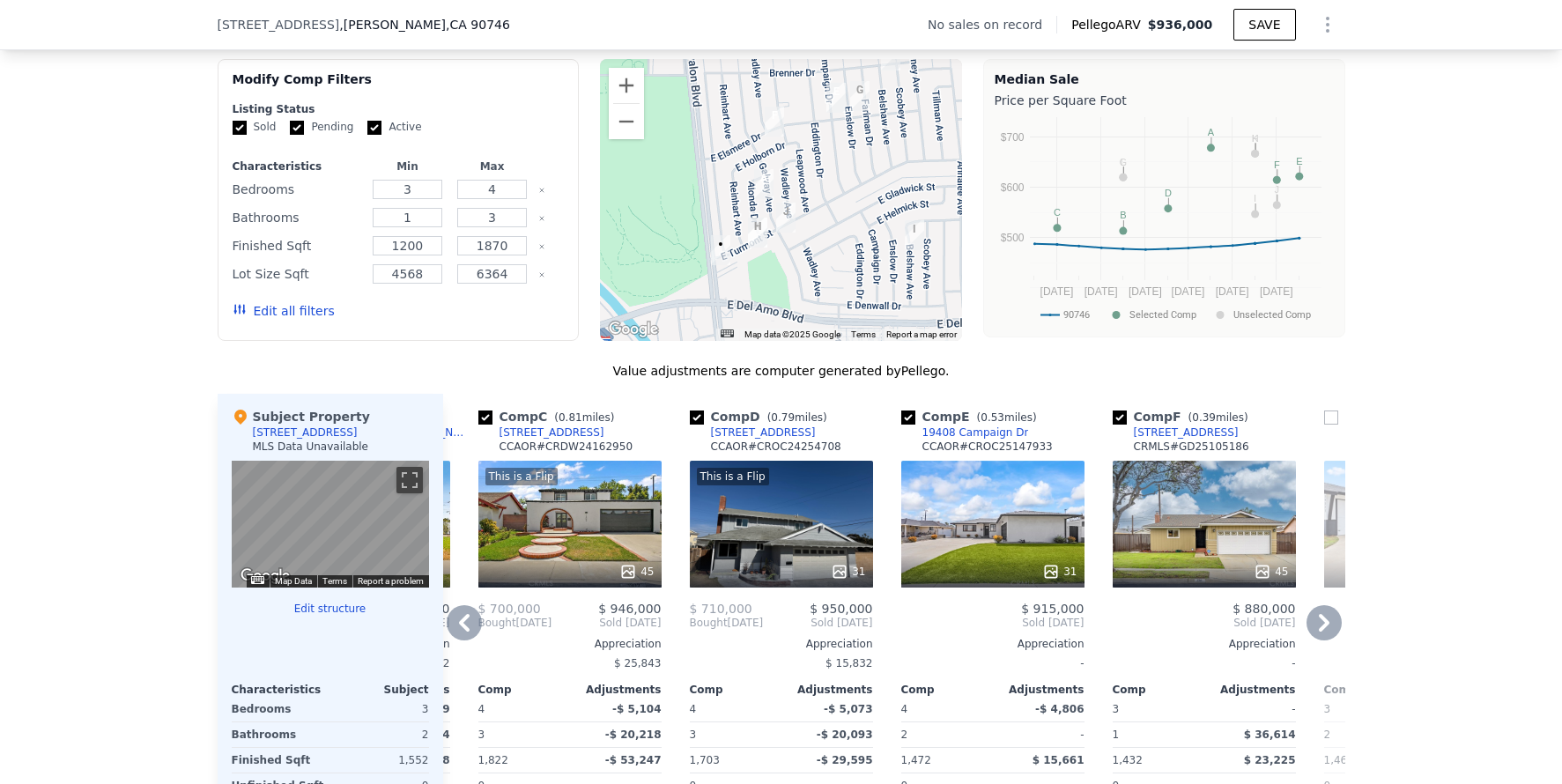
click at [462, 639] on icon at bounding box center [464, 622] width 35 height 35
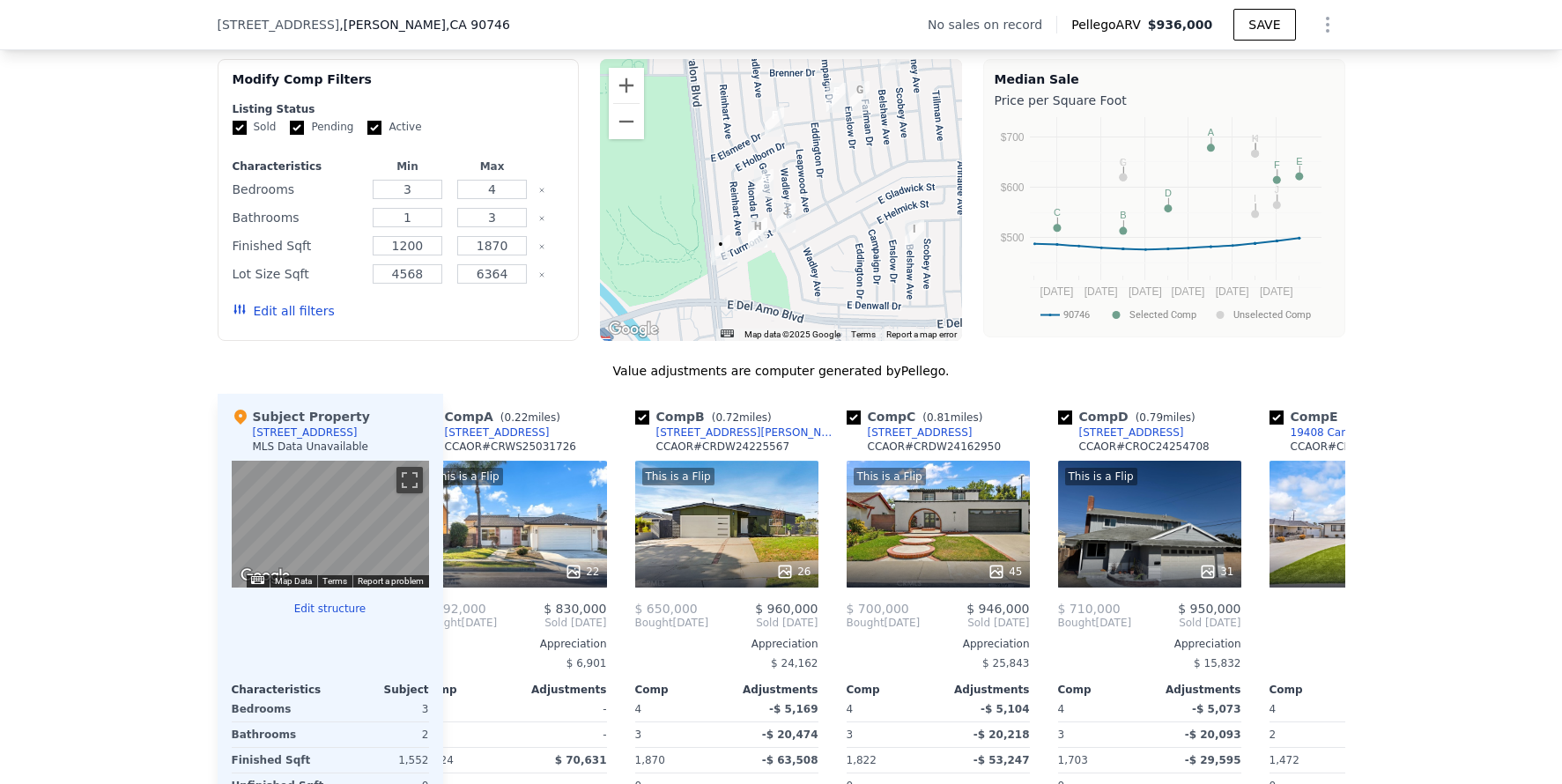
scroll to position [0, 0]
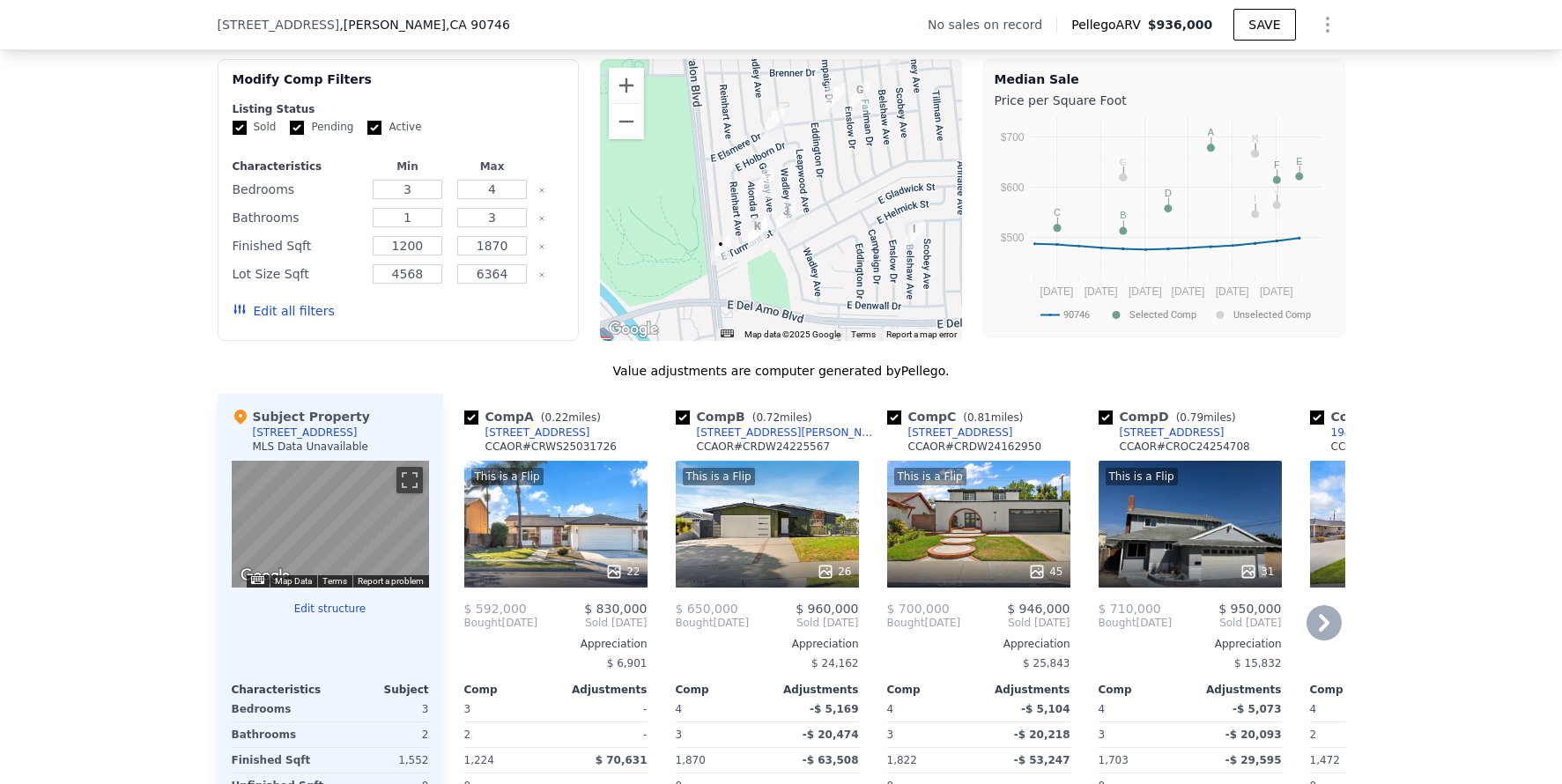
click at [543, 536] on div "This is a Flip 22" at bounding box center [556, 524] width 183 height 127
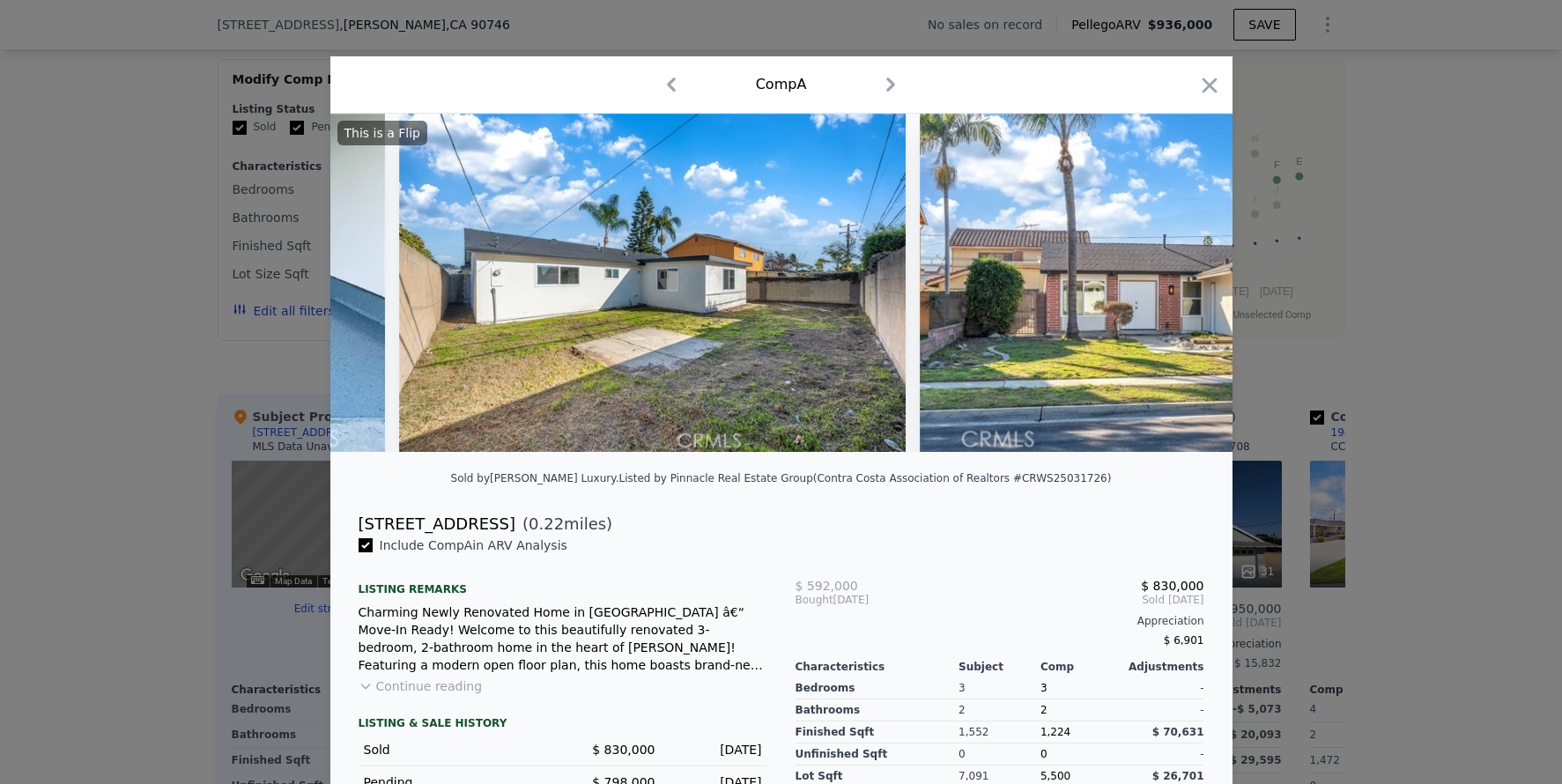
click at [1382, 418] on div at bounding box center [781, 392] width 1562 height 784
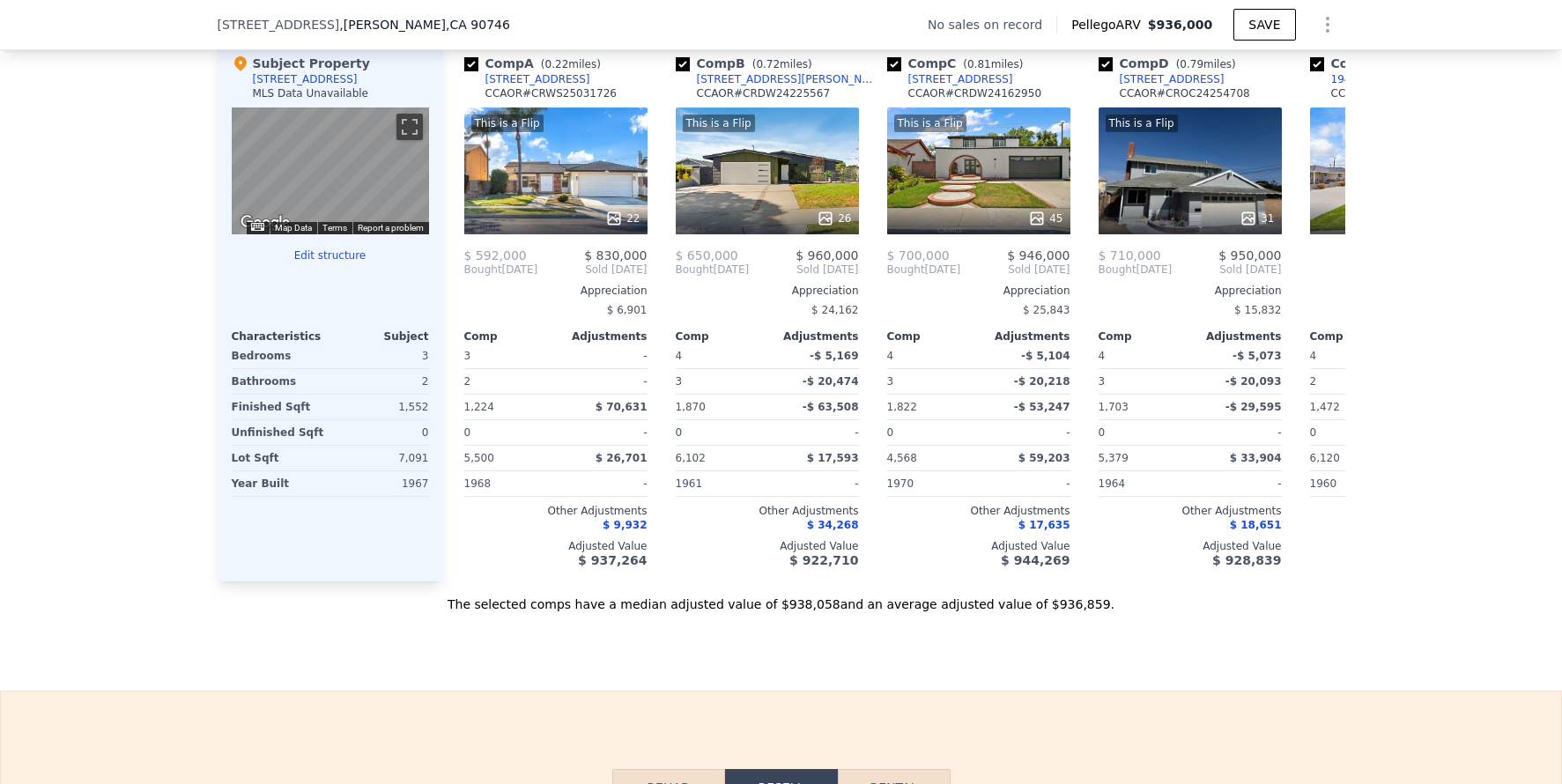
scroll to position [2301, 0]
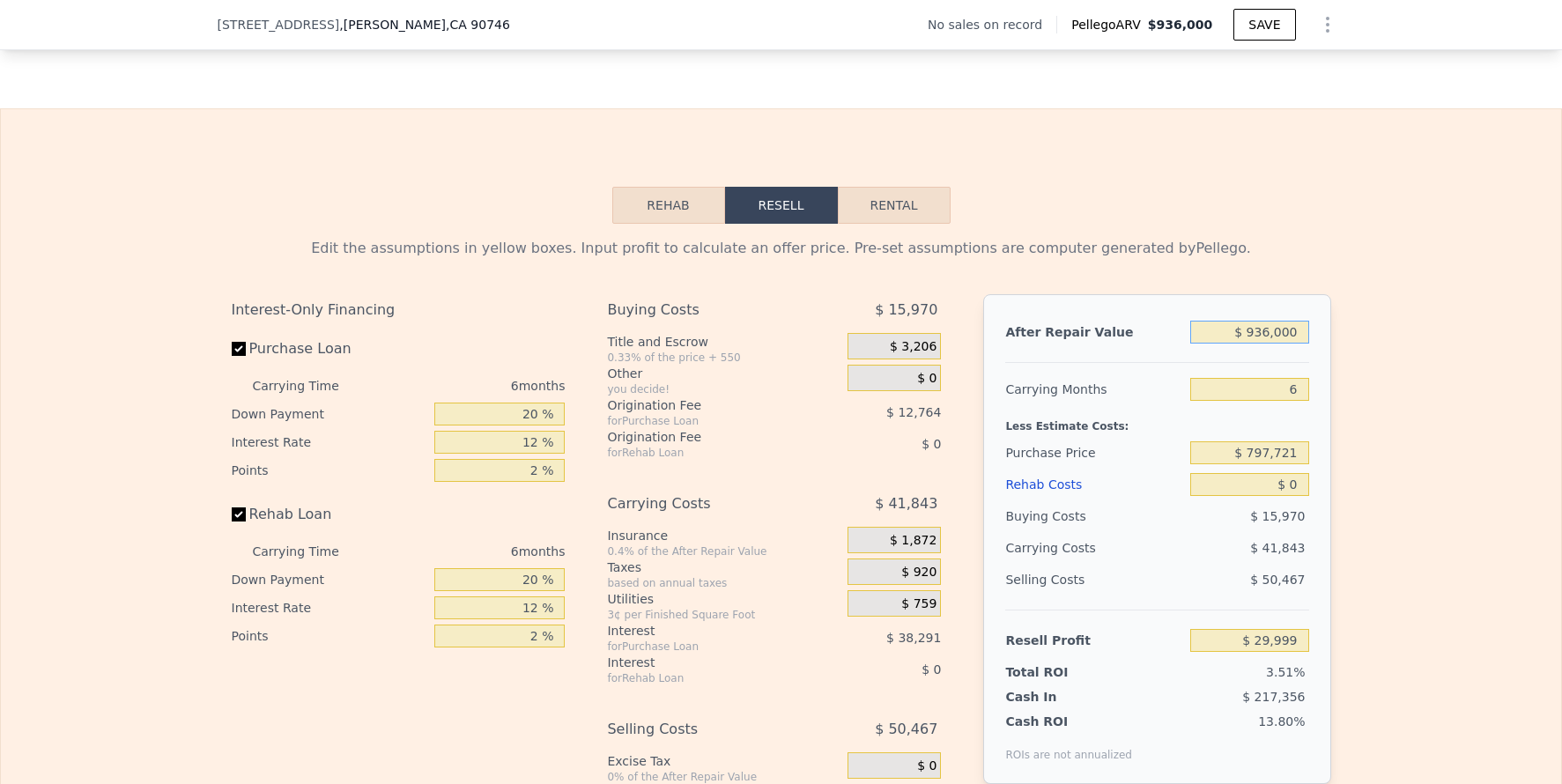
click at [1276, 343] on input "$ 936,000" at bounding box center [1250, 332] width 118 height 23
type input "$ 8"
type input "-$ 854,204"
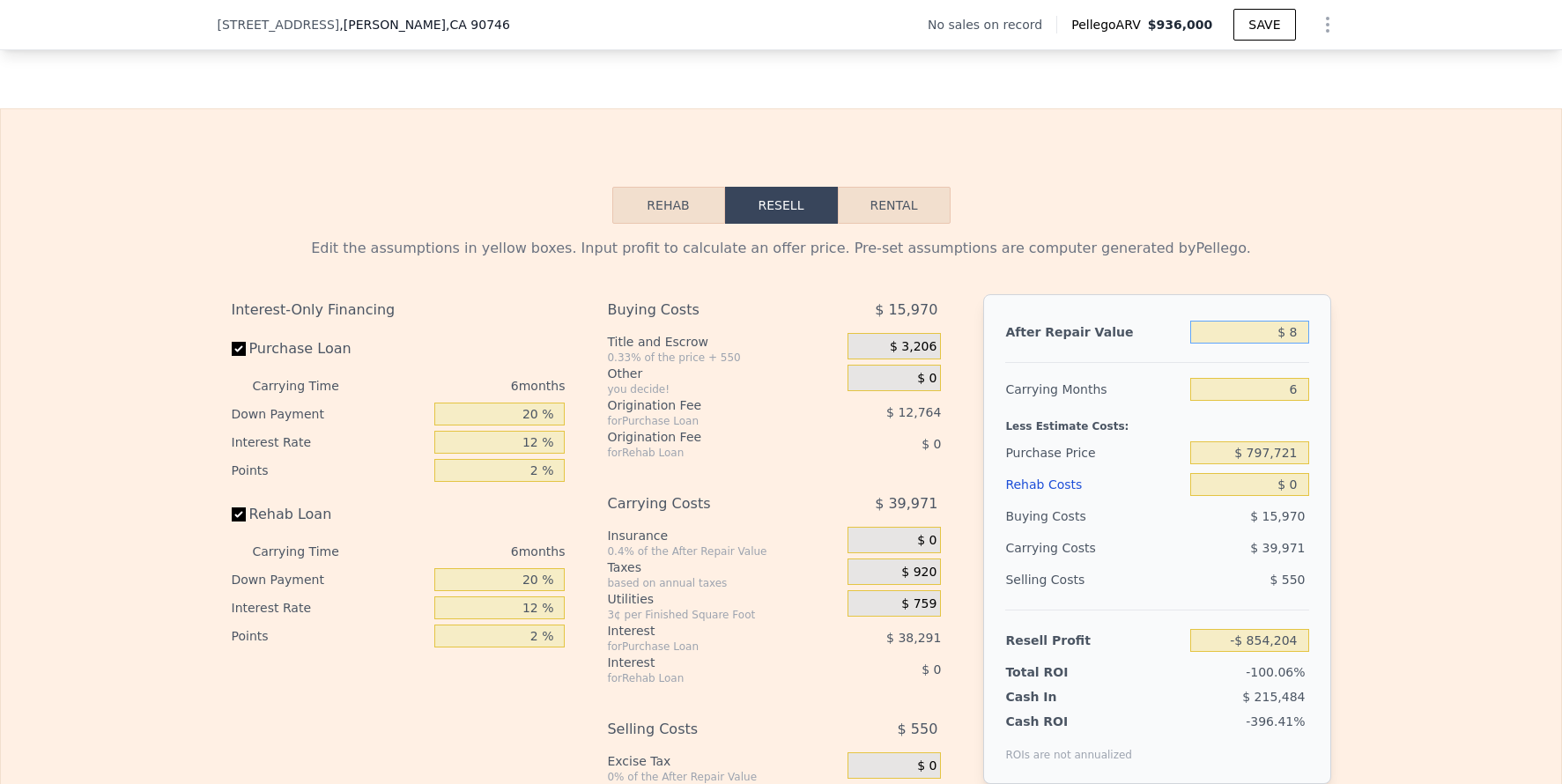
type input "$ 84"
type input "-$ 854,132"
type input "$ 840"
type input "-$ 853,419"
type input "$ 840,000"
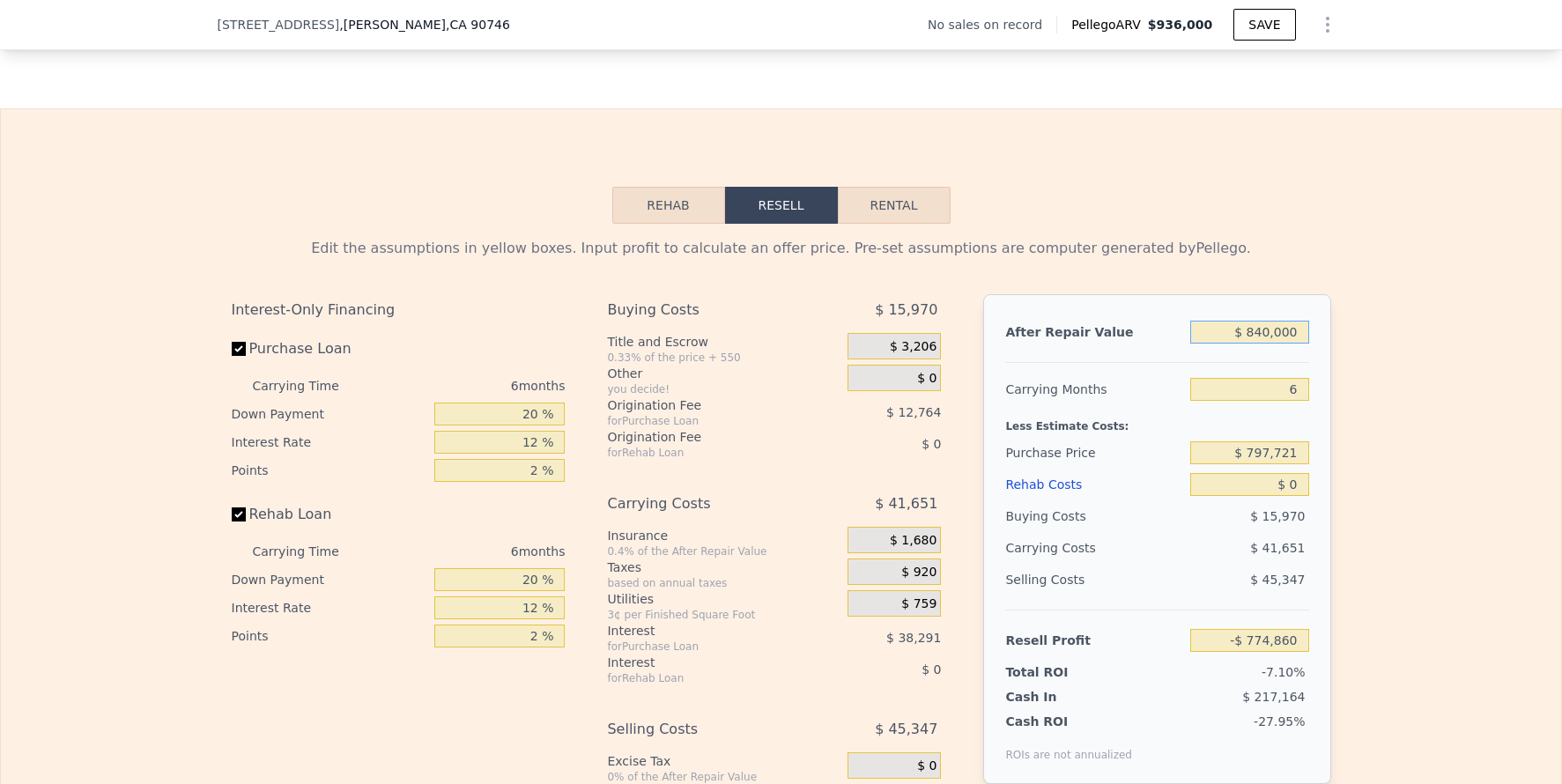
type input "-$ 60,689"
type input "$ 8,400,000"
type input "$ 7,081,016"
type input "$ 840,000"
type input "-$ 60,689"
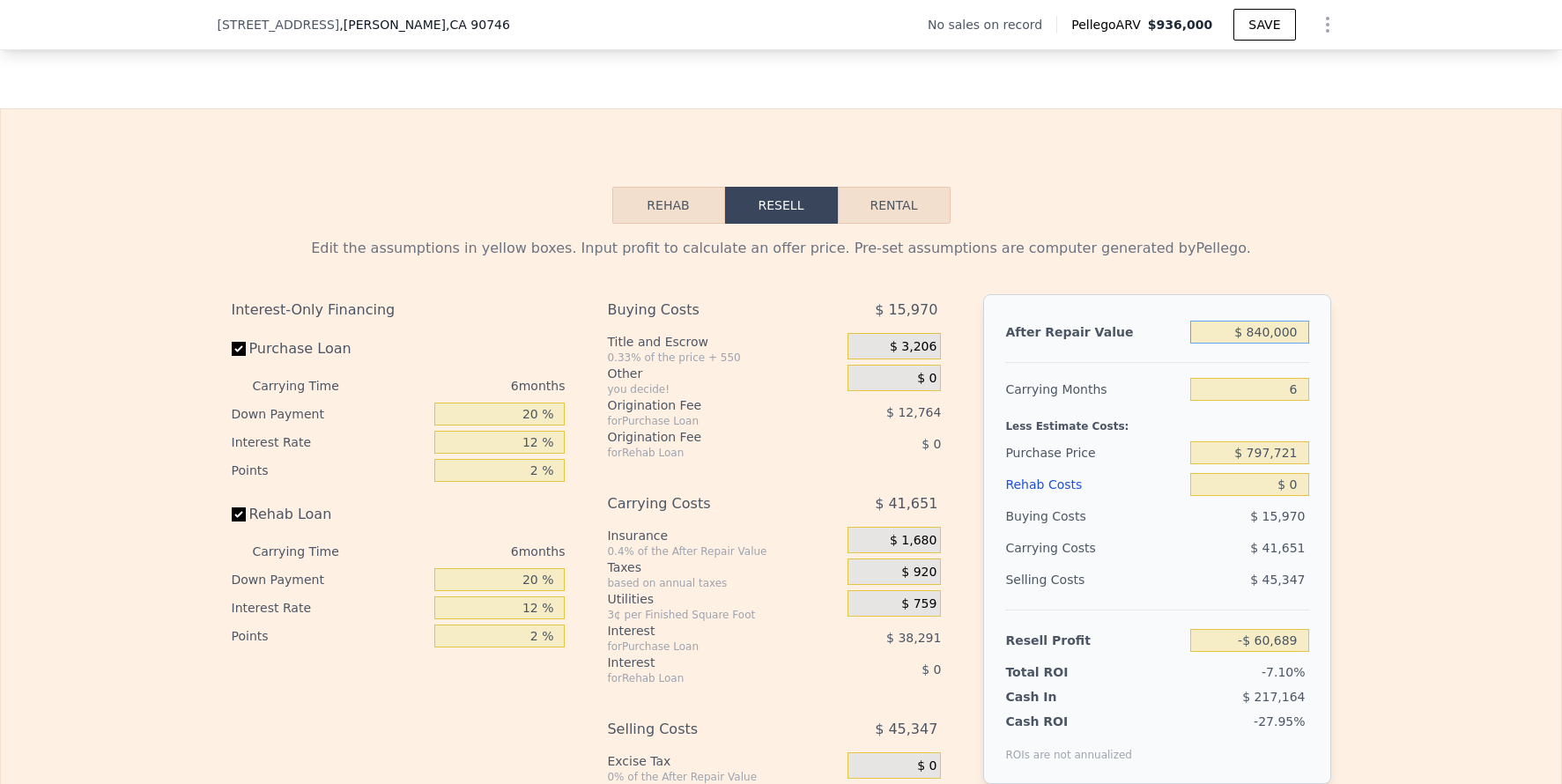
type input "$ 840,000"
click at [1419, 430] on div "Edit the assumptions in yellow boxes. Input profit to calculate an offer price.…" at bounding box center [781, 551] width 1560 height 655
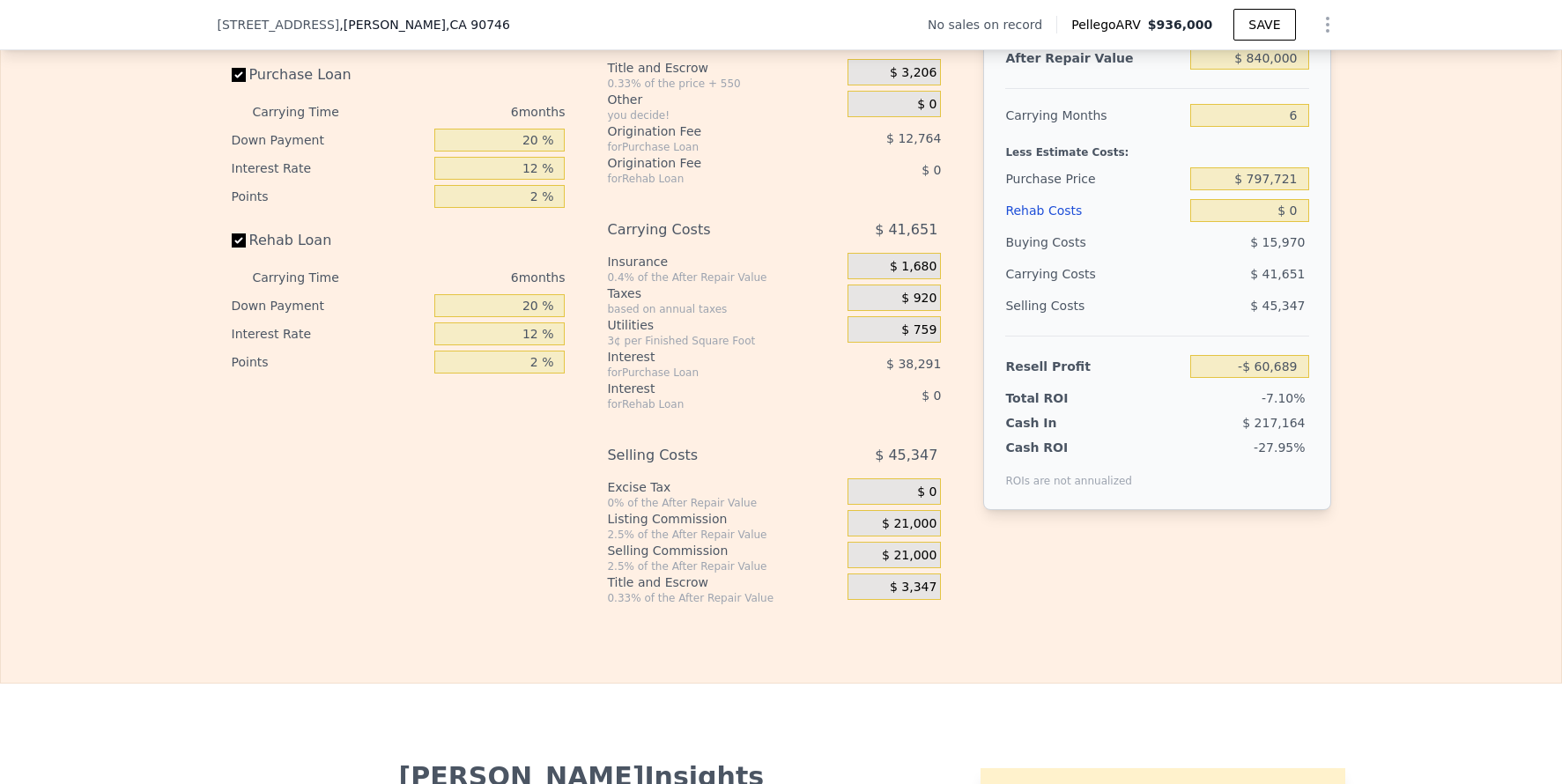
scroll to position [2592, 0]
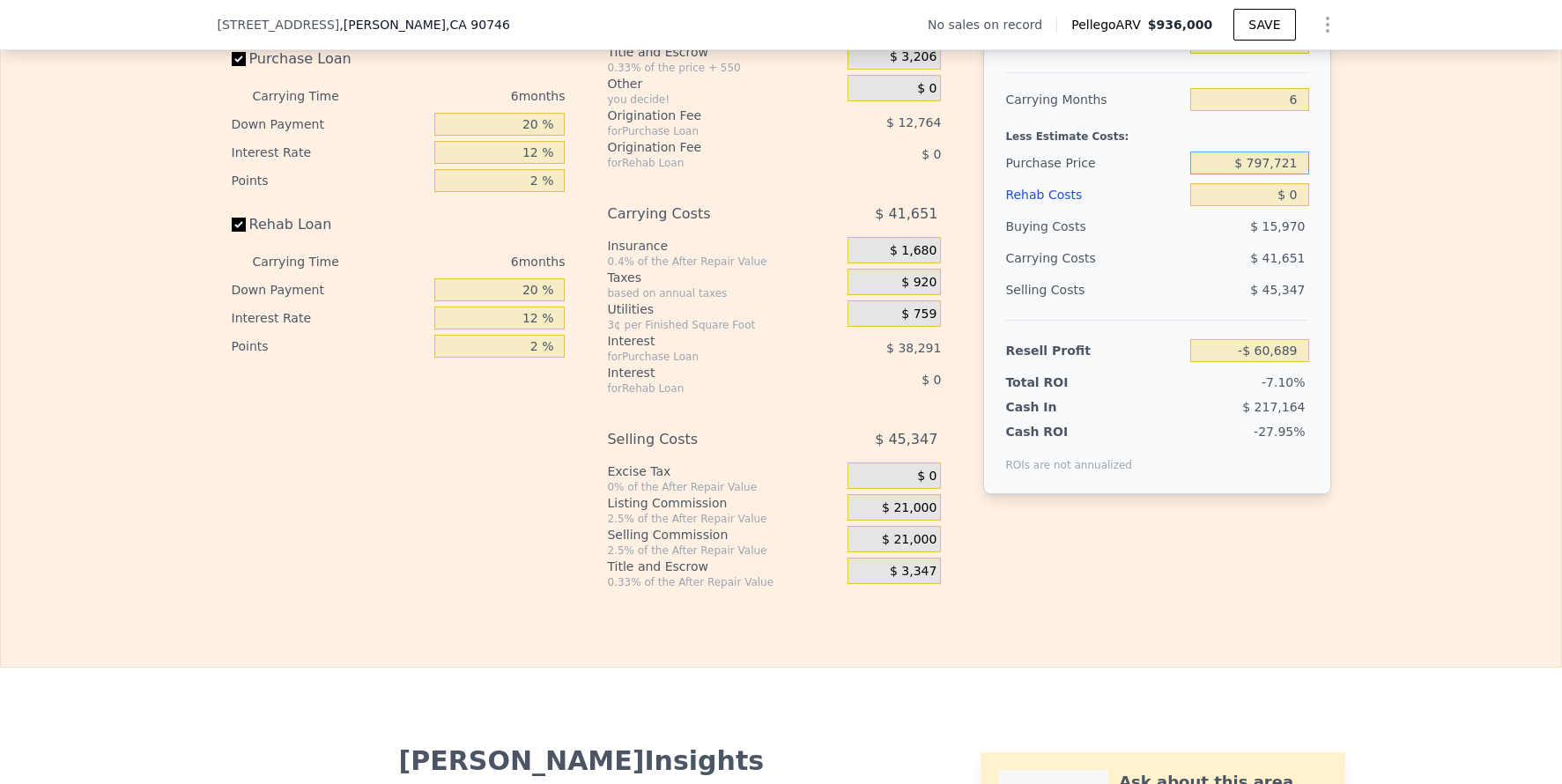
click at [1266, 175] on input "$ 797,721" at bounding box center [1250, 163] width 118 height 23
type input "$ 680,000"
click at [1375, 304] on div "Edit the assumptions in yellow boxes. Input profit to calculate an offer price.…" at bounding box center [781, 261] width 1560 height 655
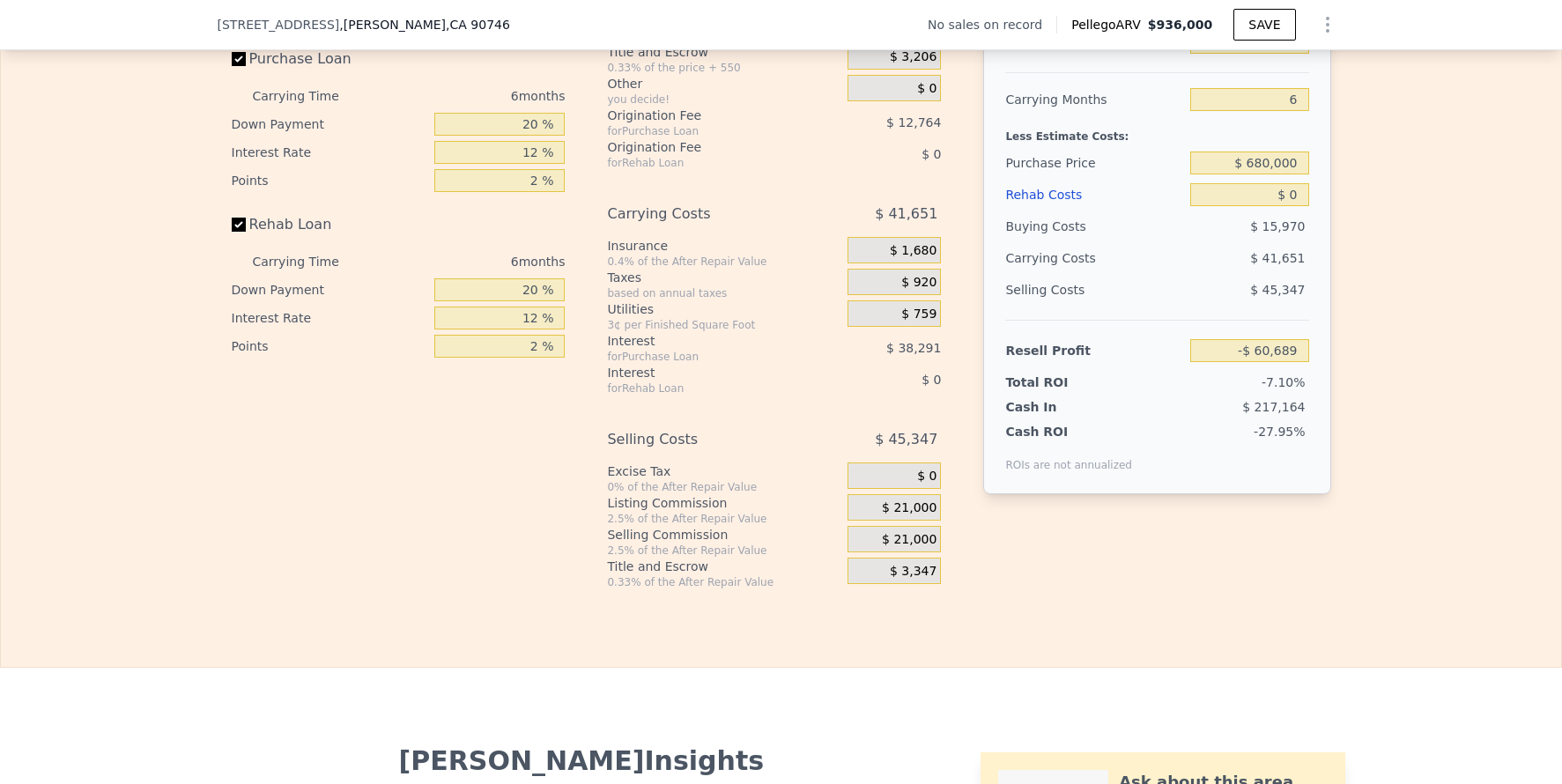
type input "$ 64,960"
click at [1274, 206] on input "$ 0" at bounding box center [1250, 195] width 118 height 23
type input "$ 8"
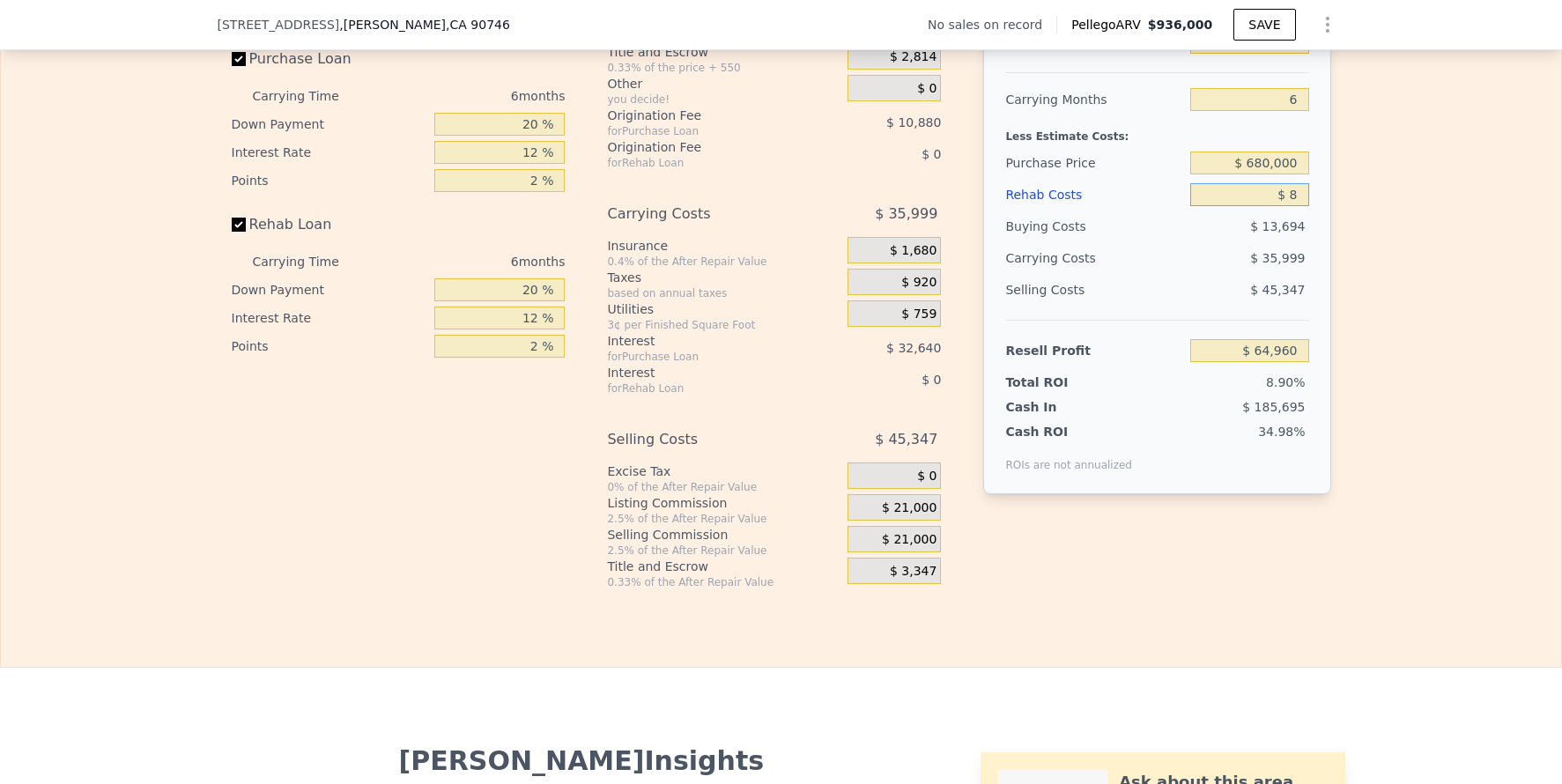
type input "$ 64,952"
type input "$ 80"
type input "$ 64,873"
type input "$ 800"
type input "$ 64,111"
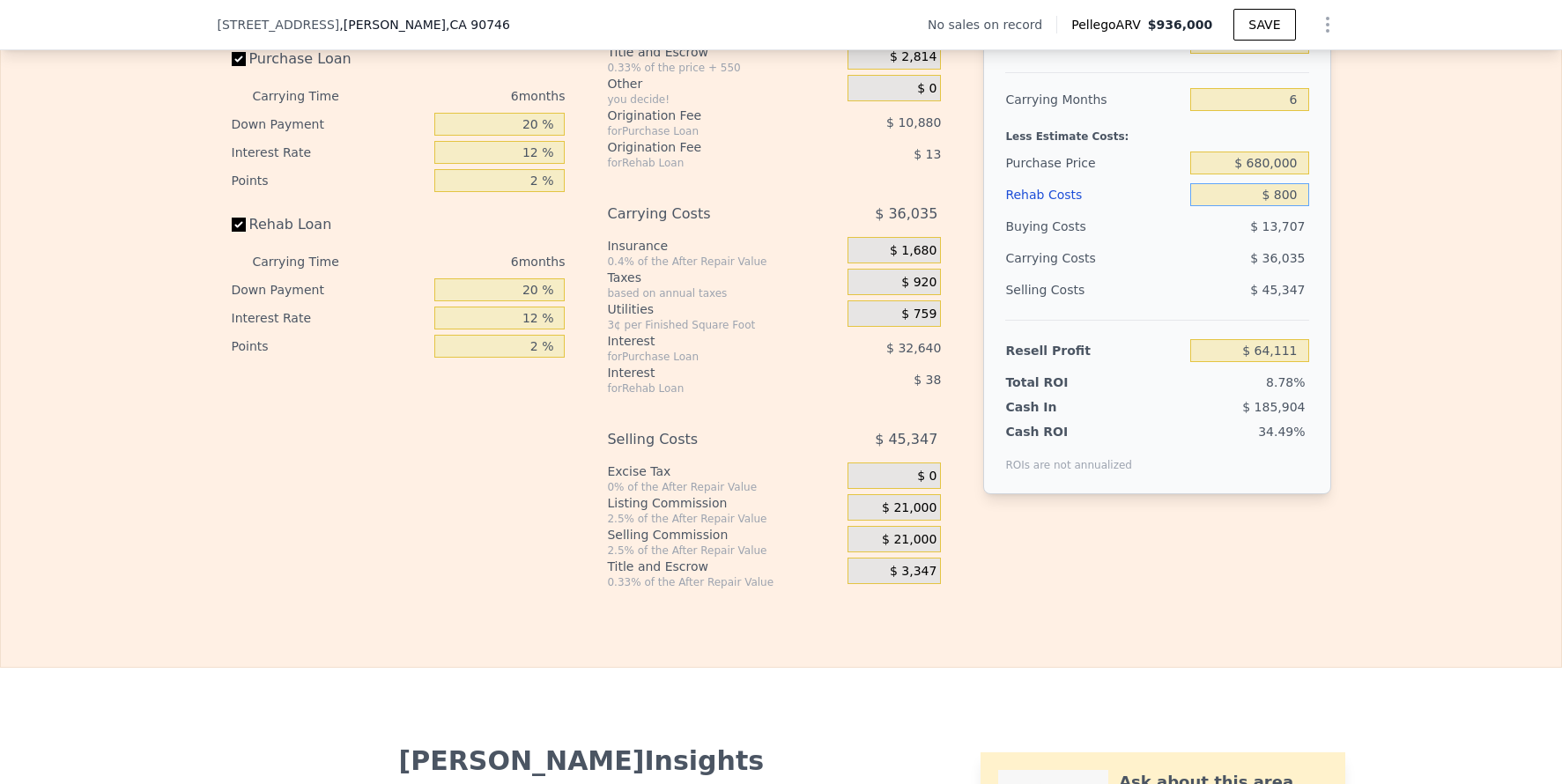
type input "$ 8,000"
type input "$ 56,448"
type input "$ 80,000"
type input "-$ 20,160"
type input "$ 80,000"
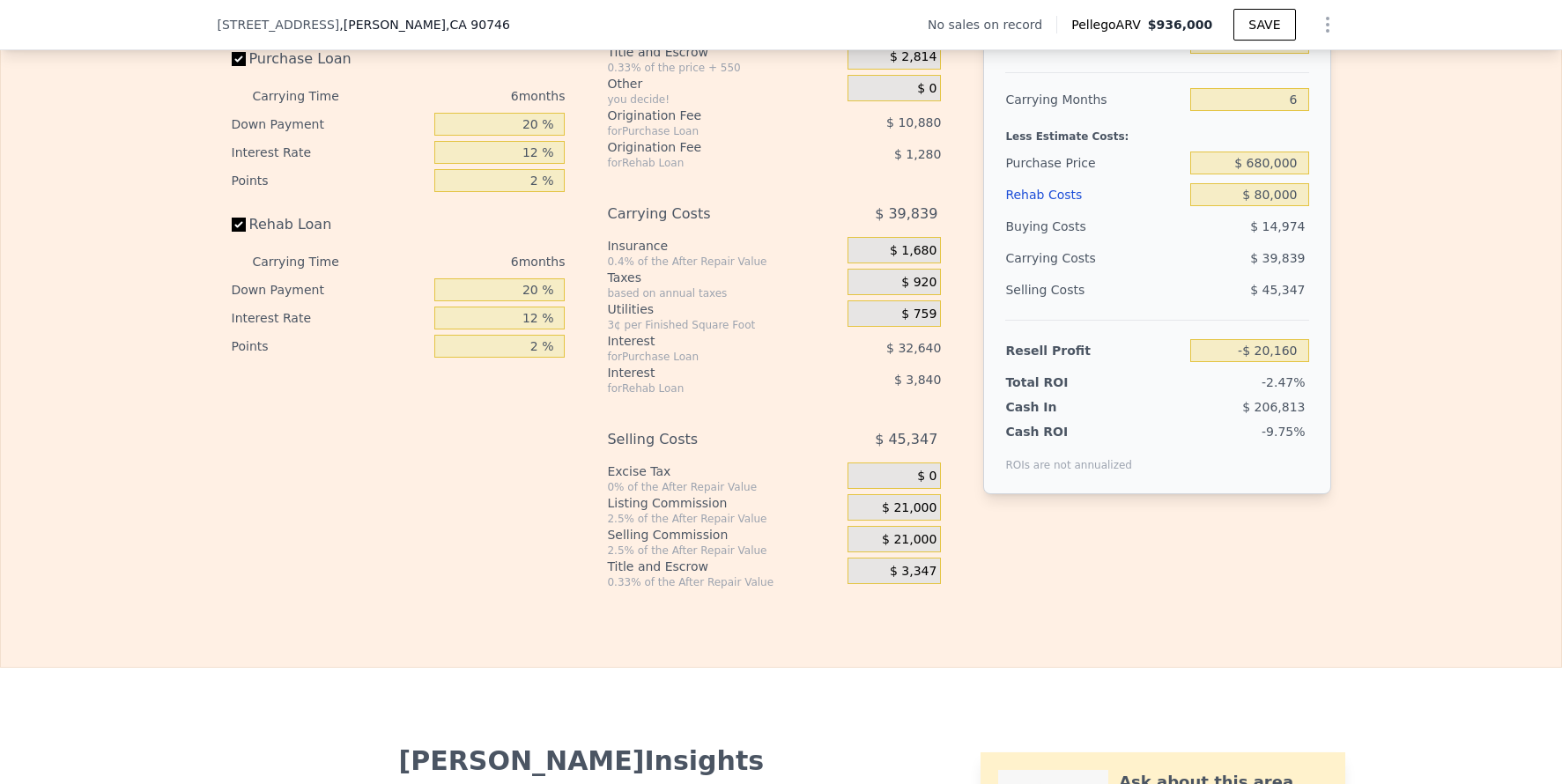
click at [1435, 291] on div "Edit the assumptions in yellow boxes. Input profit to calculate an offer price.…" at bounding box center [781, 261] width 1560 height 655
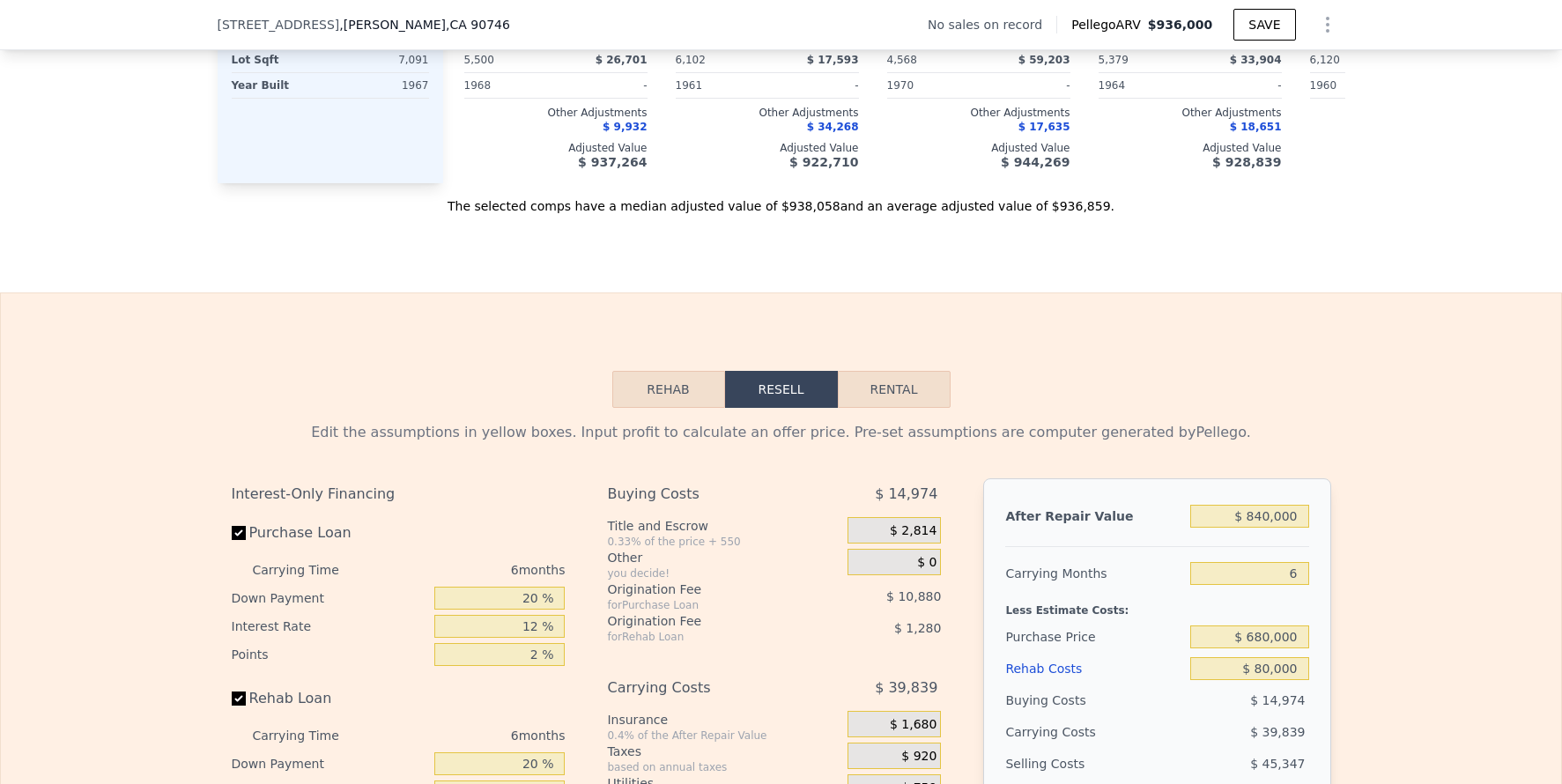
scroll to position [1973, 0]
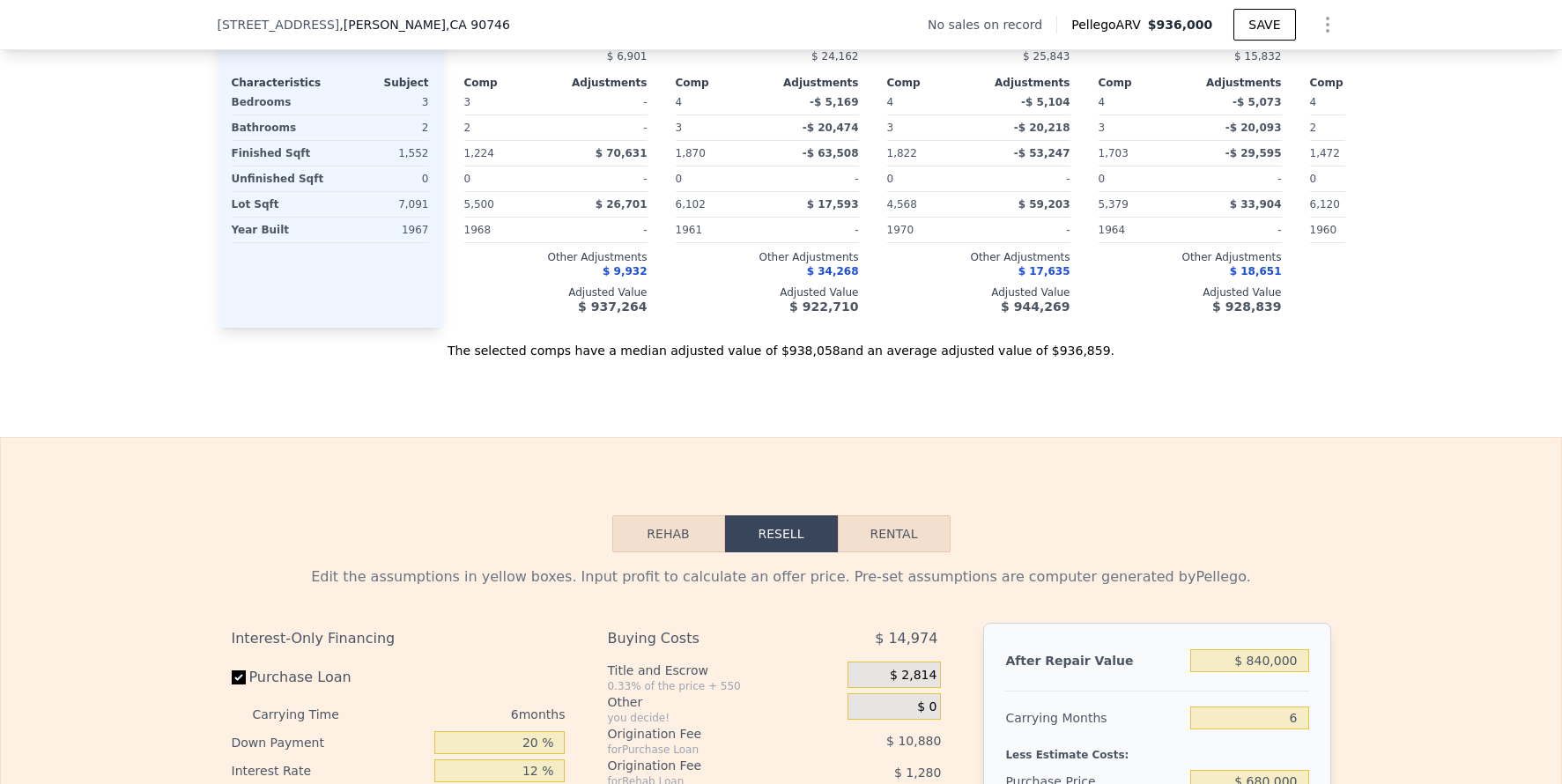
type input "$ 936,000"
type input "$ 0"
type input "$ 29,999"
checkbox input "false"
checkbox input "true"
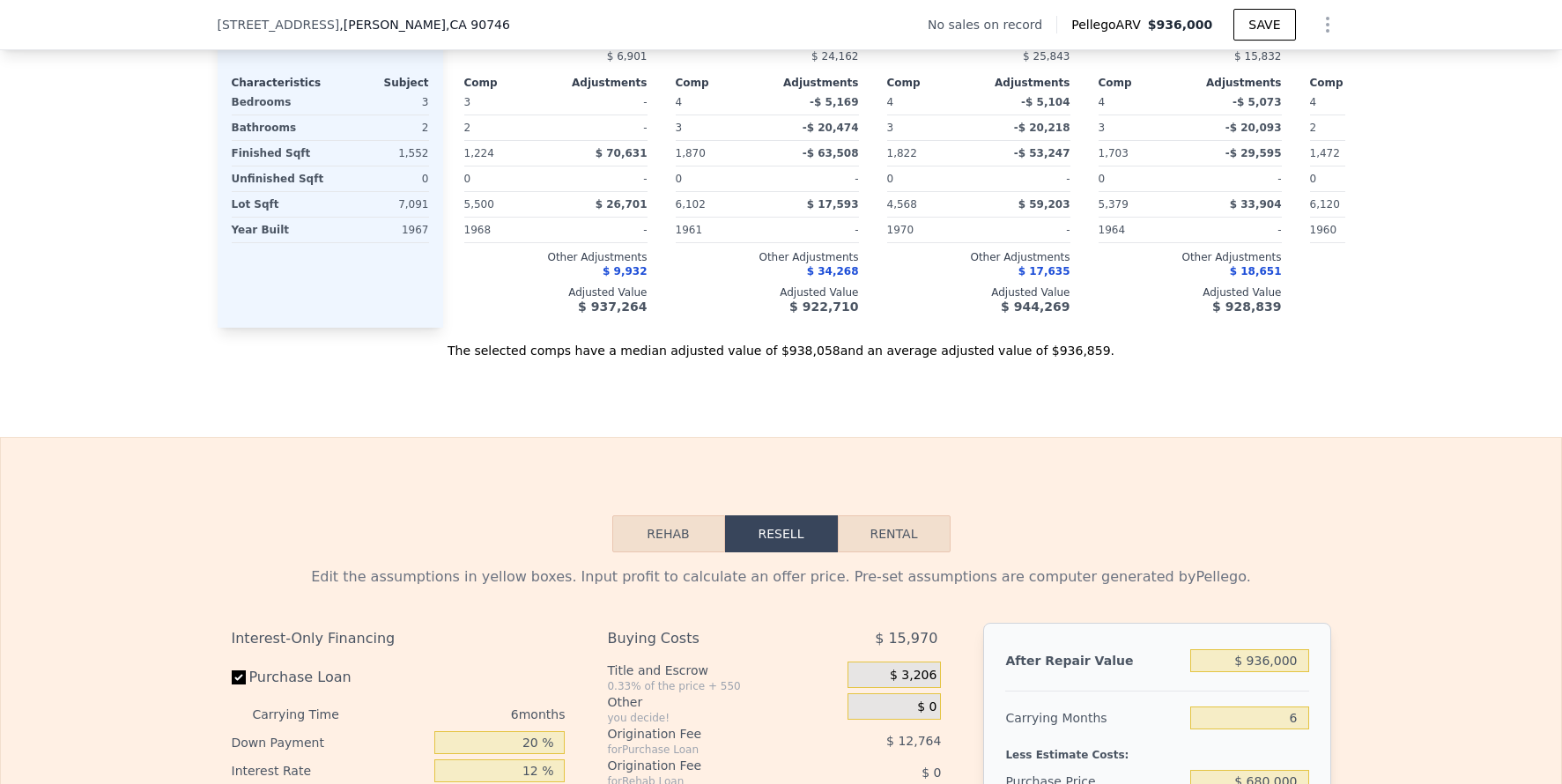
type input "$ 938,000"
type input "$ 30,000"
